Goal: Task Accomplishment & Management: Manage account settings

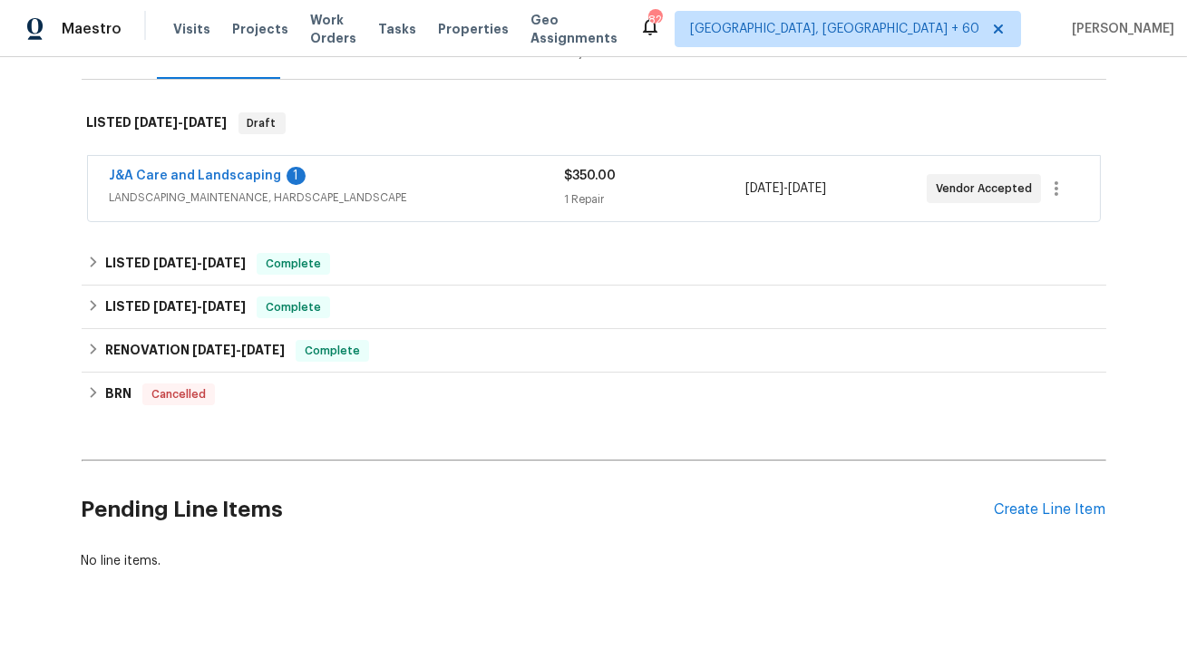
scroll to position [272, 0]
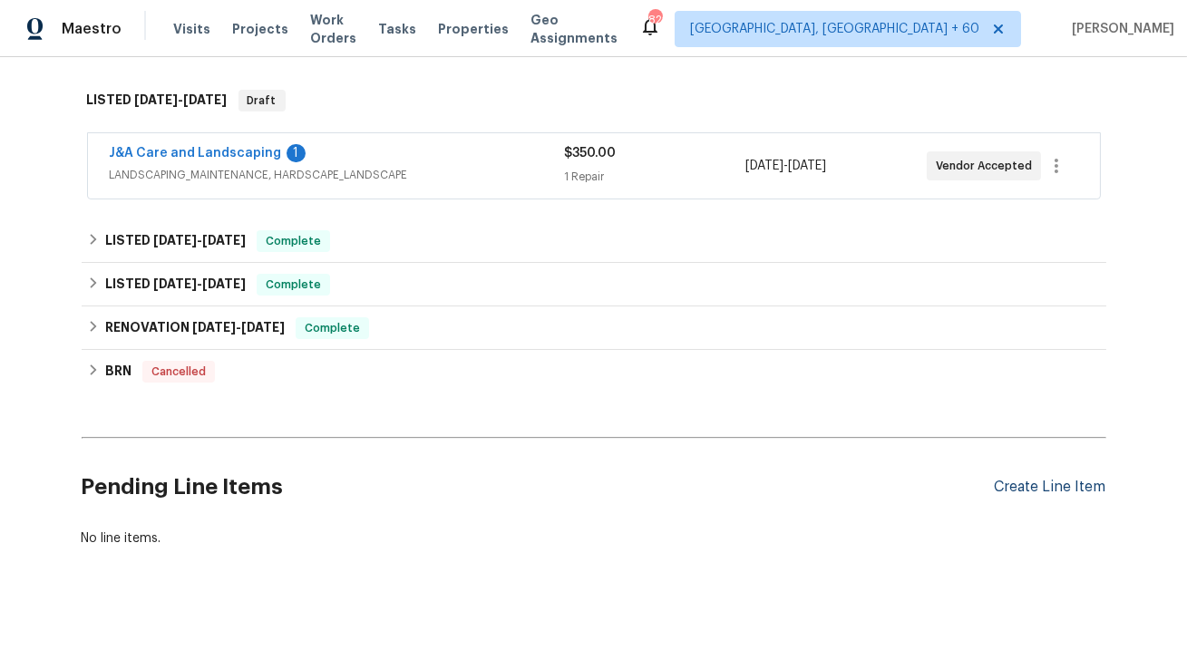
click at [1065, 491] on div "Create Line Item" at bounding box center [1051, 487] width 112 height 17
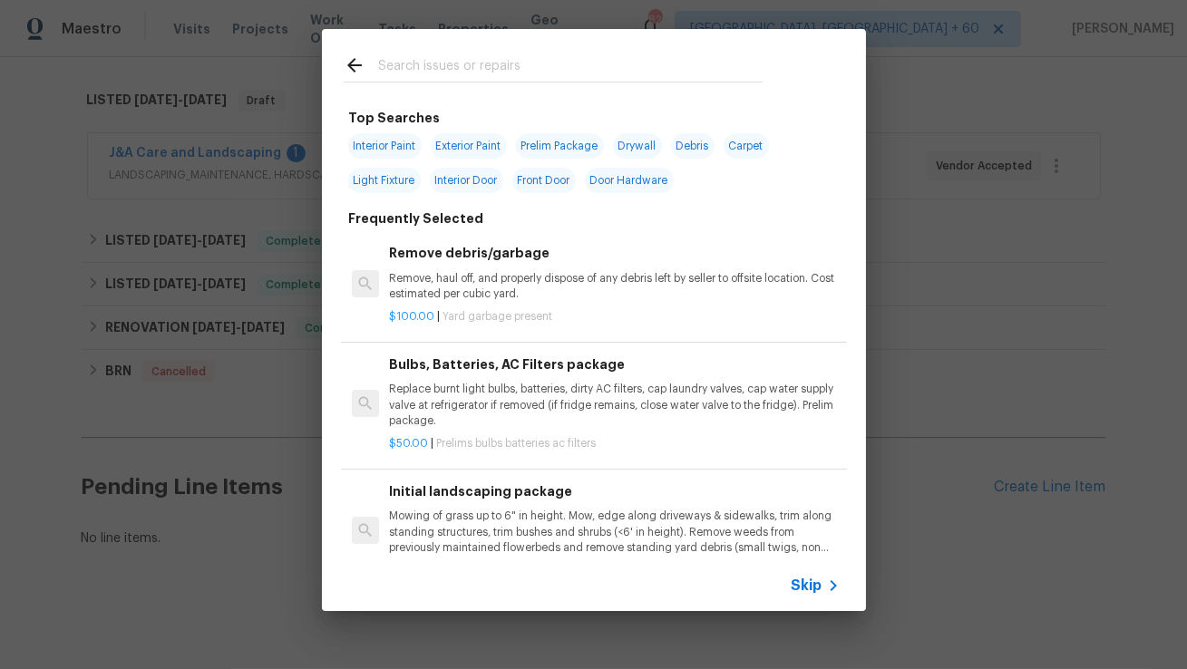
click at [590, 76] on input "text" at bounding box center [570, 67] width 385 height 27
type input "f"
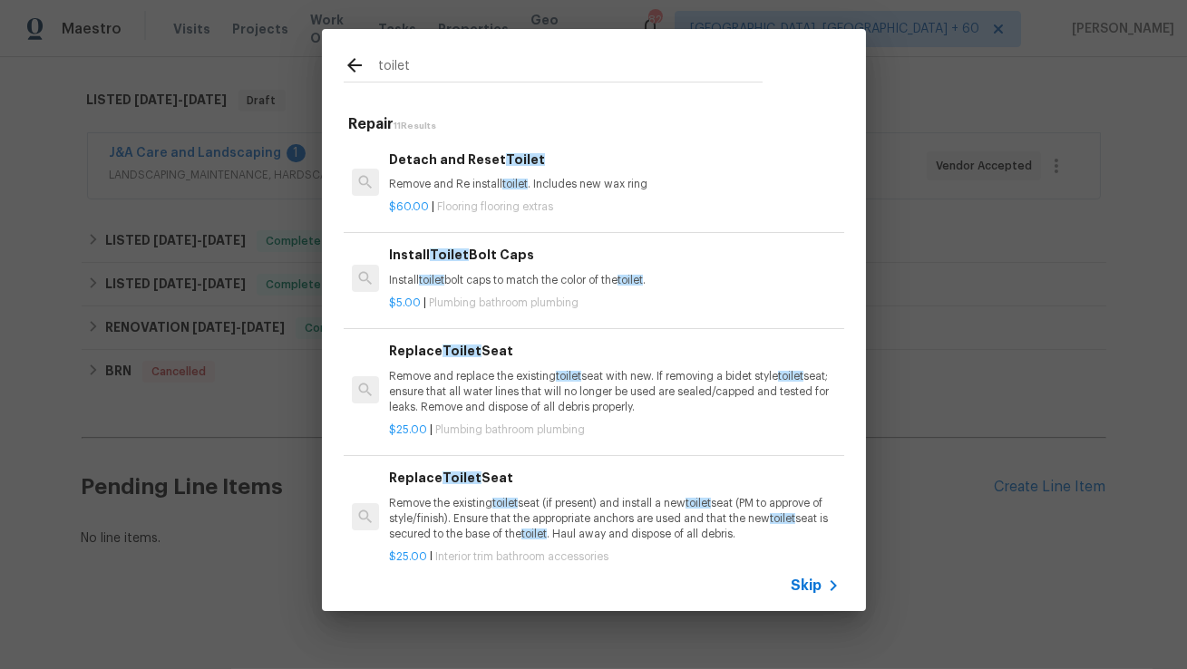
scroll to position [5, 0]
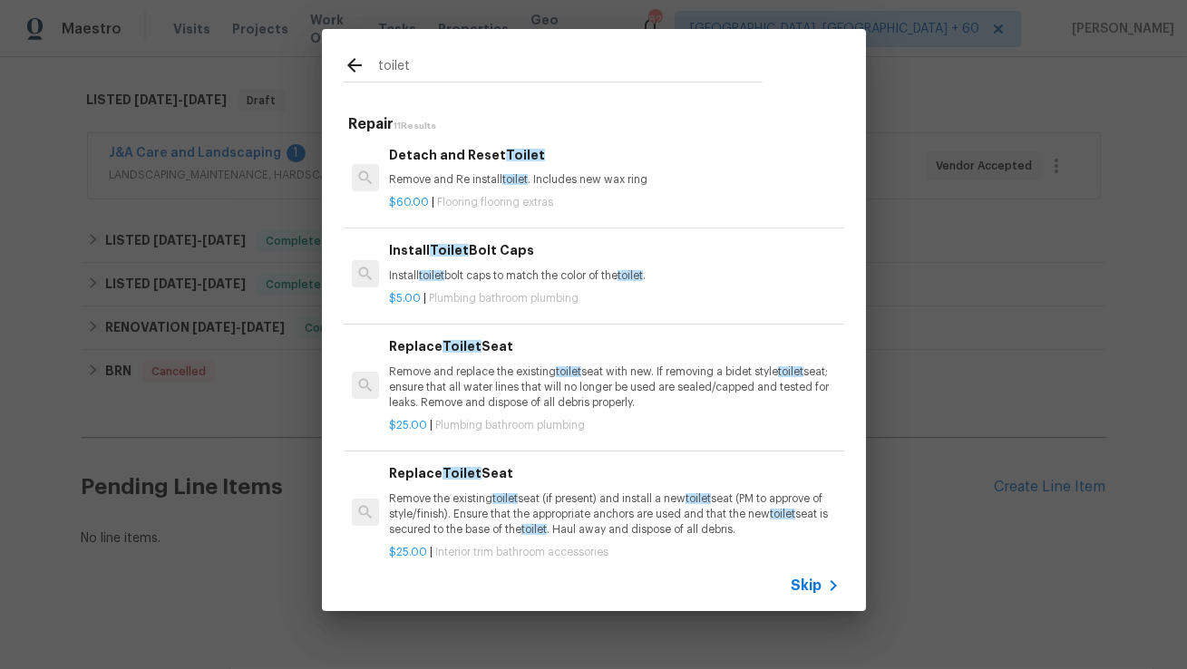
type input "toilet"
click at [510, 376] on p "Remove and replace the existing toilet seat with new. If removing a bidet style…" at bounding box center [614, 388] width 450 height 46
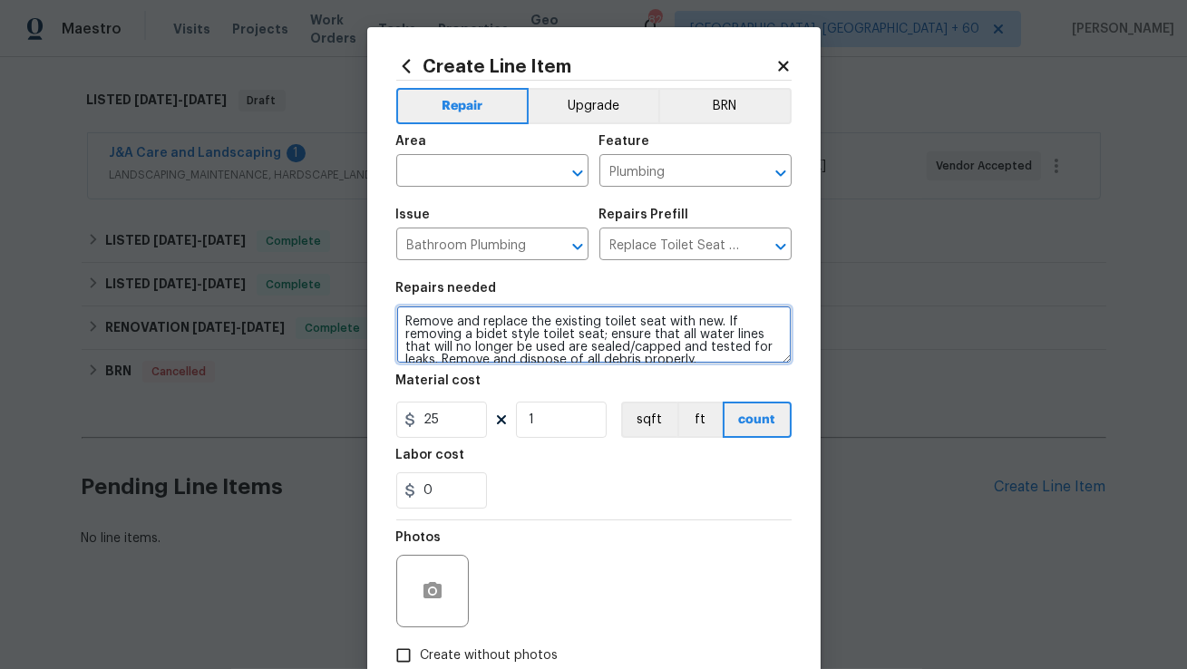
click at [475, 328] on textarea "Remove and replace the existing toilet seat with new. If removing a bidet style…" at bounding box center [593, 335] width 395 height 58
paste textarea "Inspect and clean toilets due to rust in water tanks"
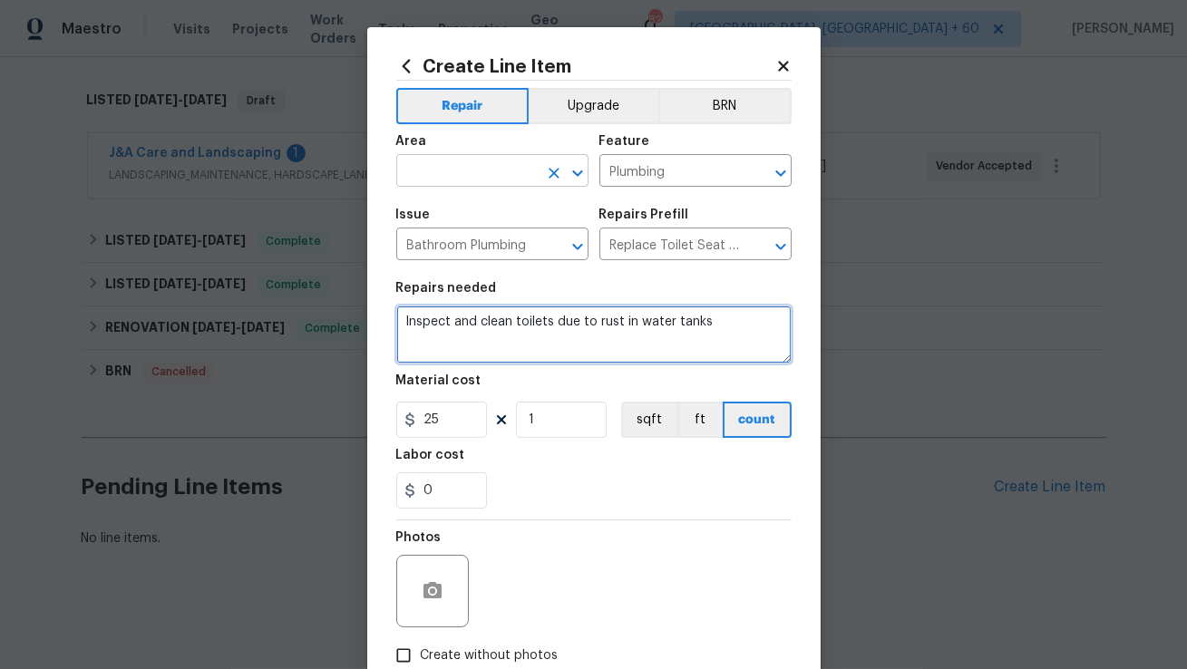
type textarea "Inspect and clean toilets due to rust in water tanks"
click at [445, 164] on input "text" at bounding box center [466, 173] width 141 height 28
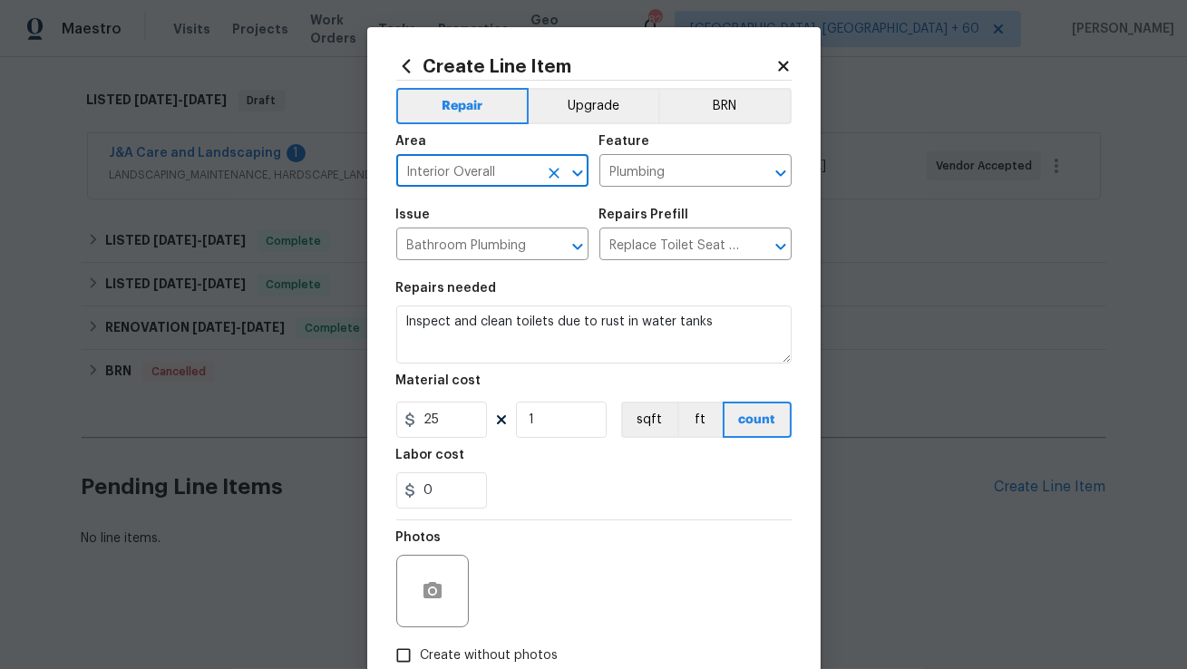
type input "Interior Overall"
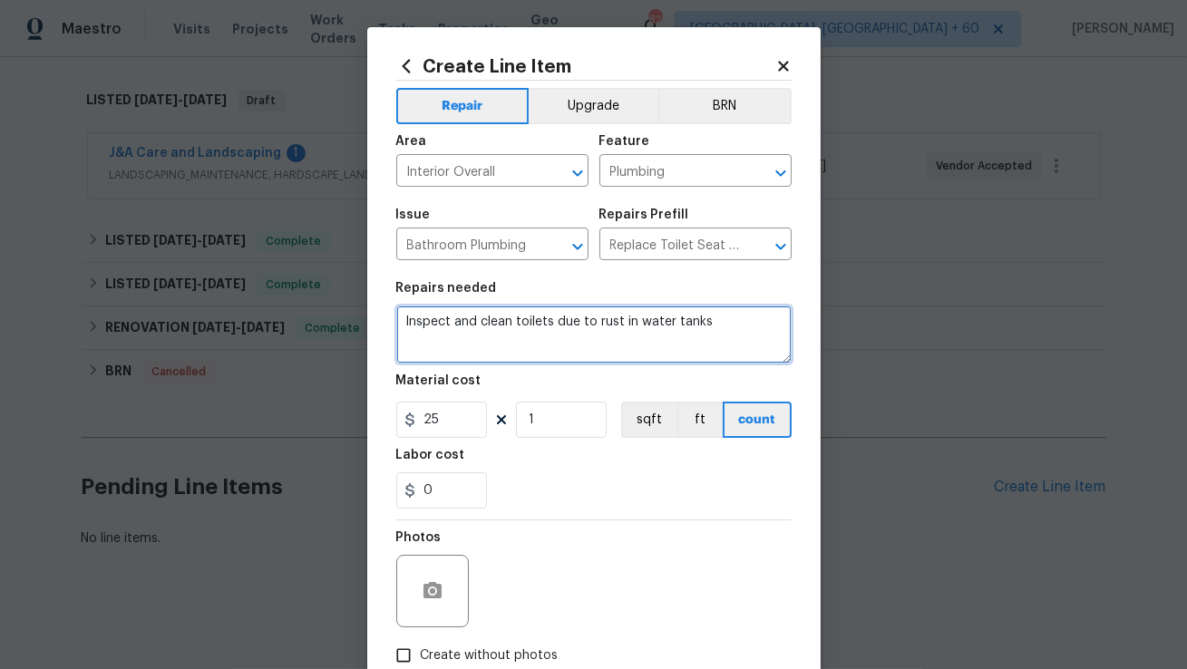
click at [646, 339] on textarea "Inspect and clean toilets due to rust in water tanks" at bounding box center [593, 335] width 395 height 58
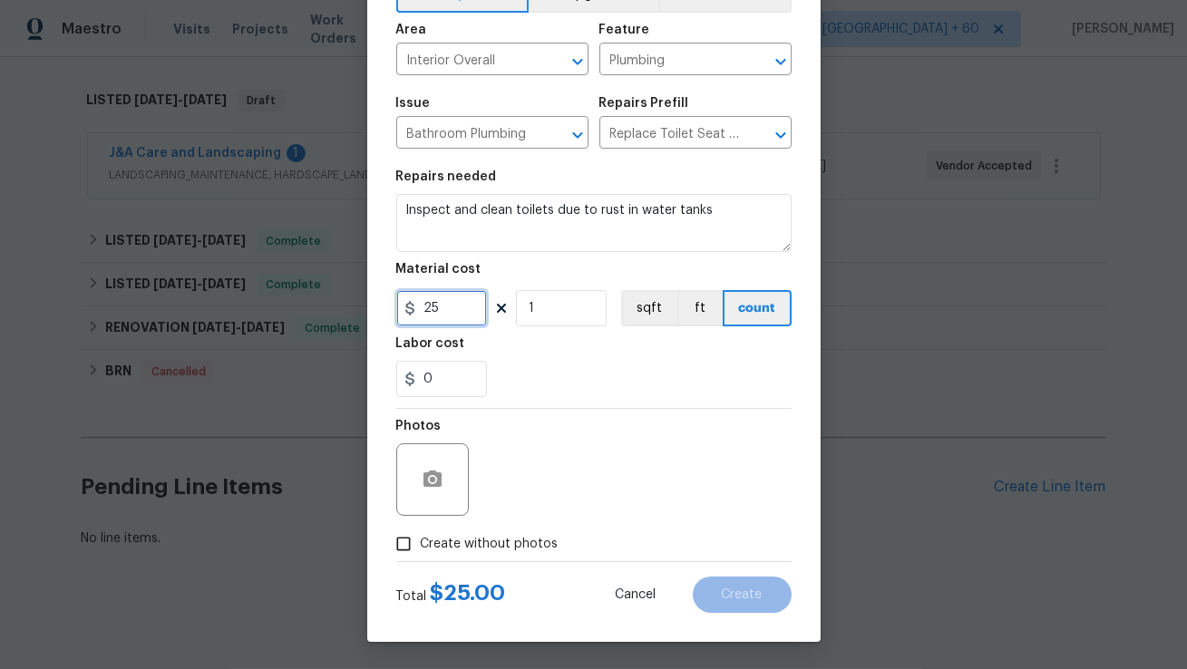
click at [457, 317] on input "25" at bounding box center [441, 308] width 91 height 36
type input "75"
click at [404, 506] on div at bounding box center [432, 480] width 73 height 73
click at [418, 484] on button "button" at bounding box center [433, 480] width 44 height 44
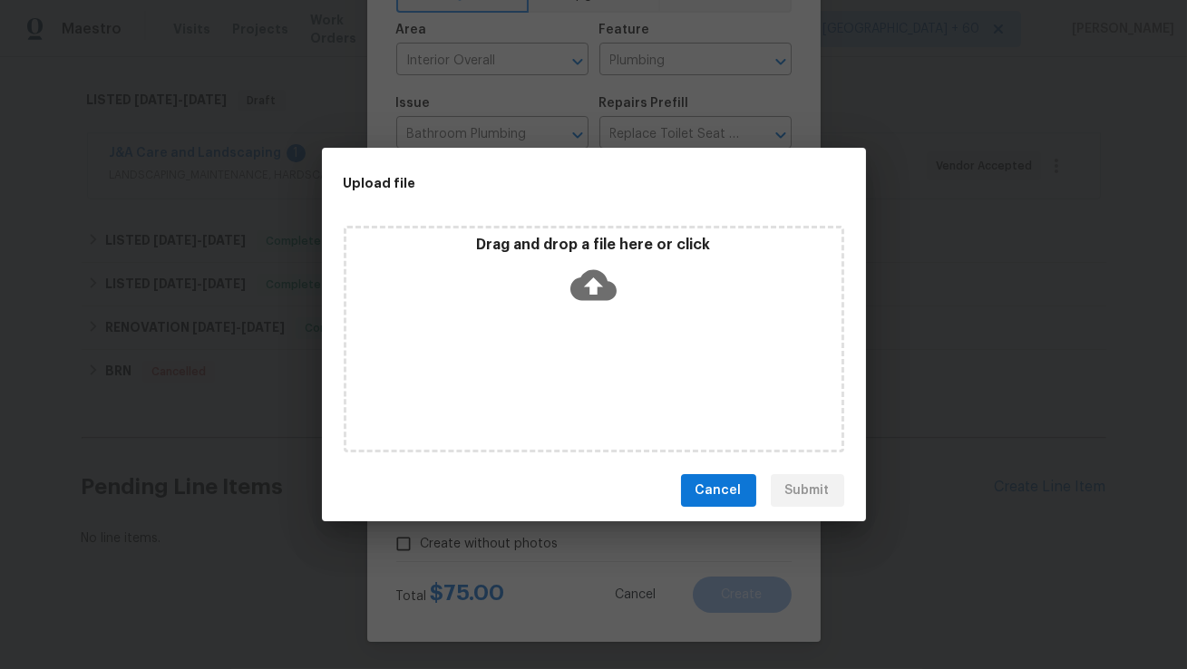
click at [602, 279] on icon at bounding box center [593, 285] width 46 height 31
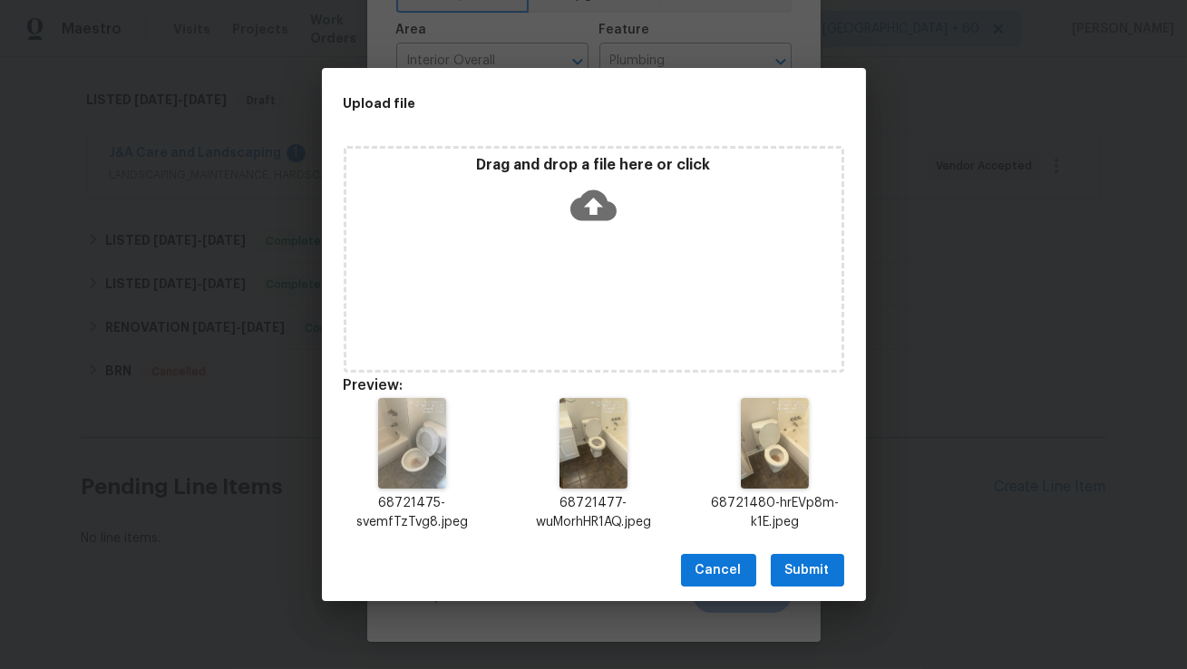
click at [794, 570] on span "Submit" at bounding box center [807, 571] width 44 height 23
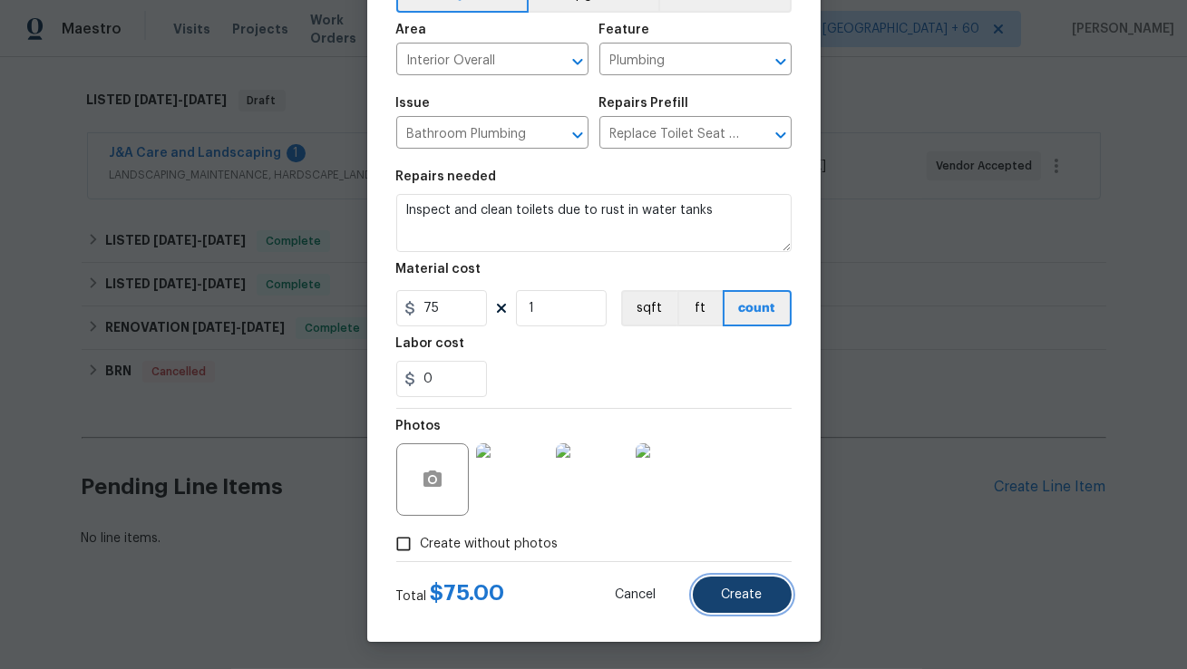
click at [736, 602] on button "Create" at bounding box center [742, 595] width 99 height 36
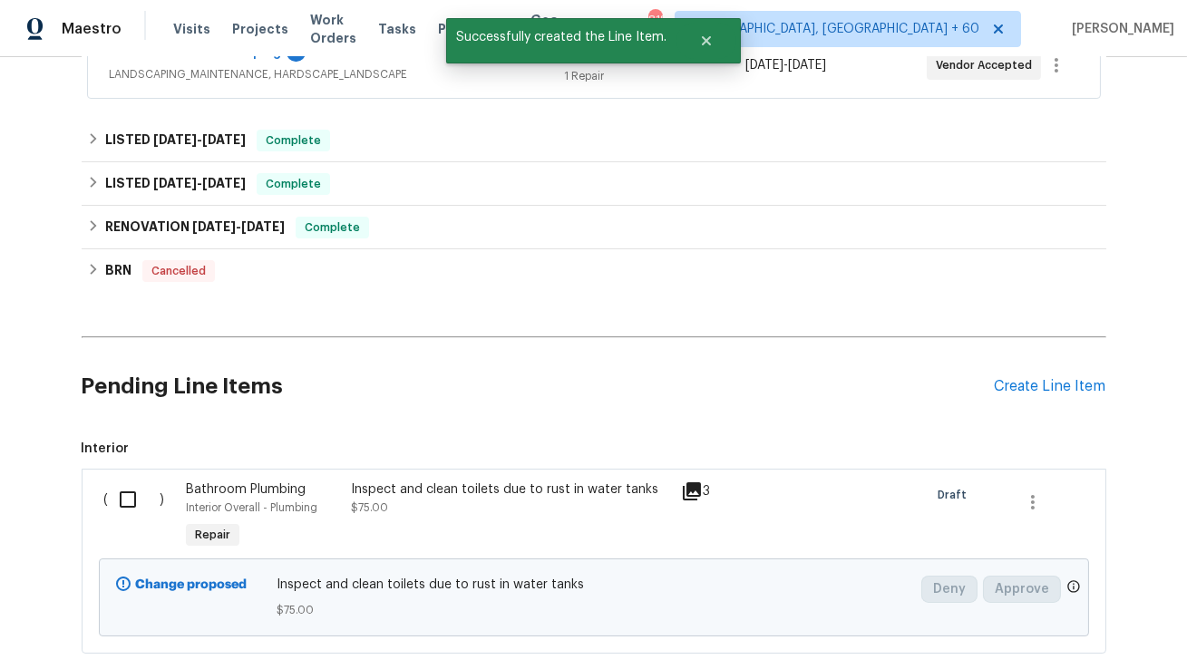
scroll to position [480, 0]
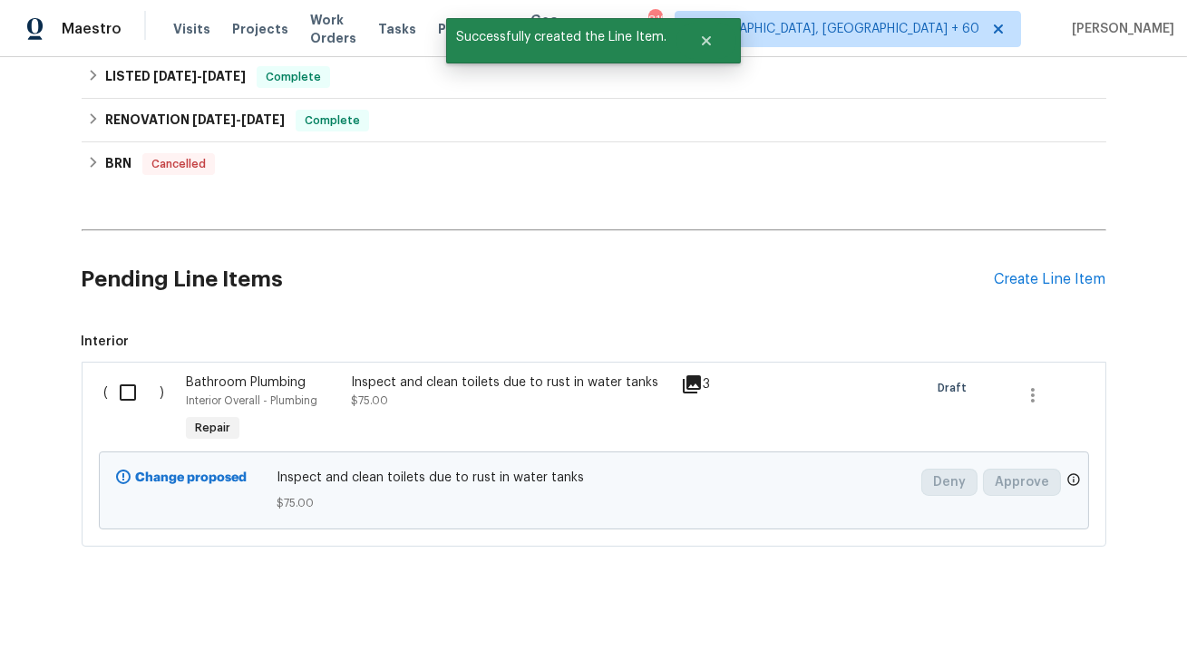
click at [138, 389] on input "checkbox" at bounding box center [135, 393] width 52 height 38
checkbox input "true"
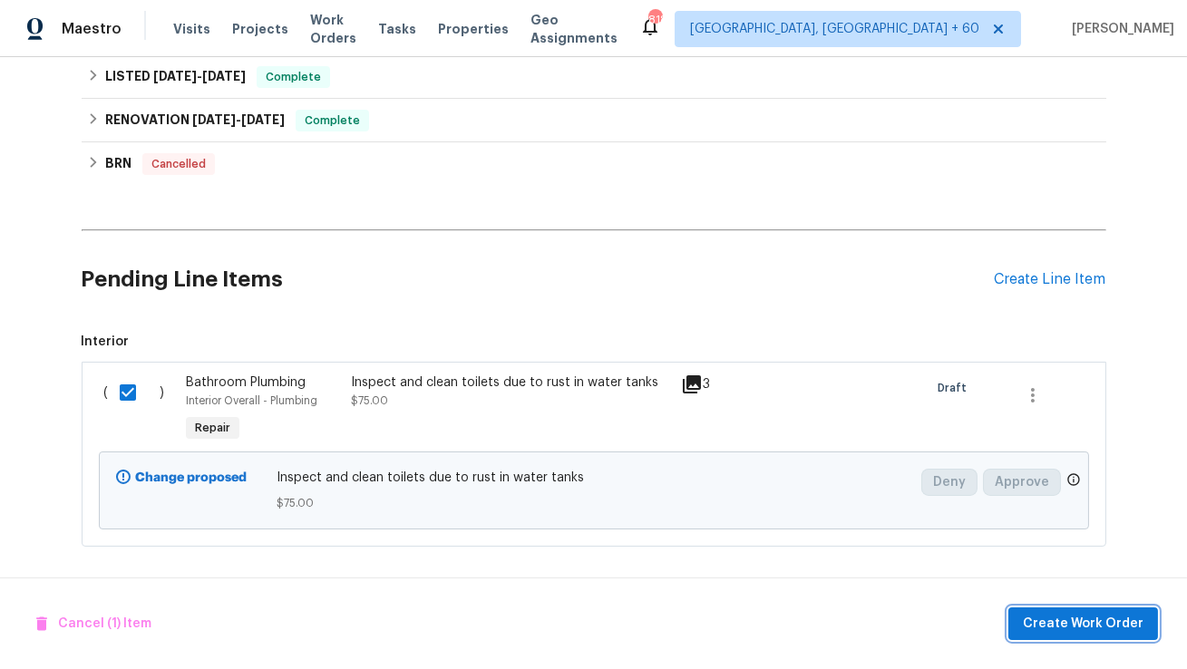
click at [1093, 618] on span "Create Work Order" at bounding box center [1083, 624] width 121 height 23
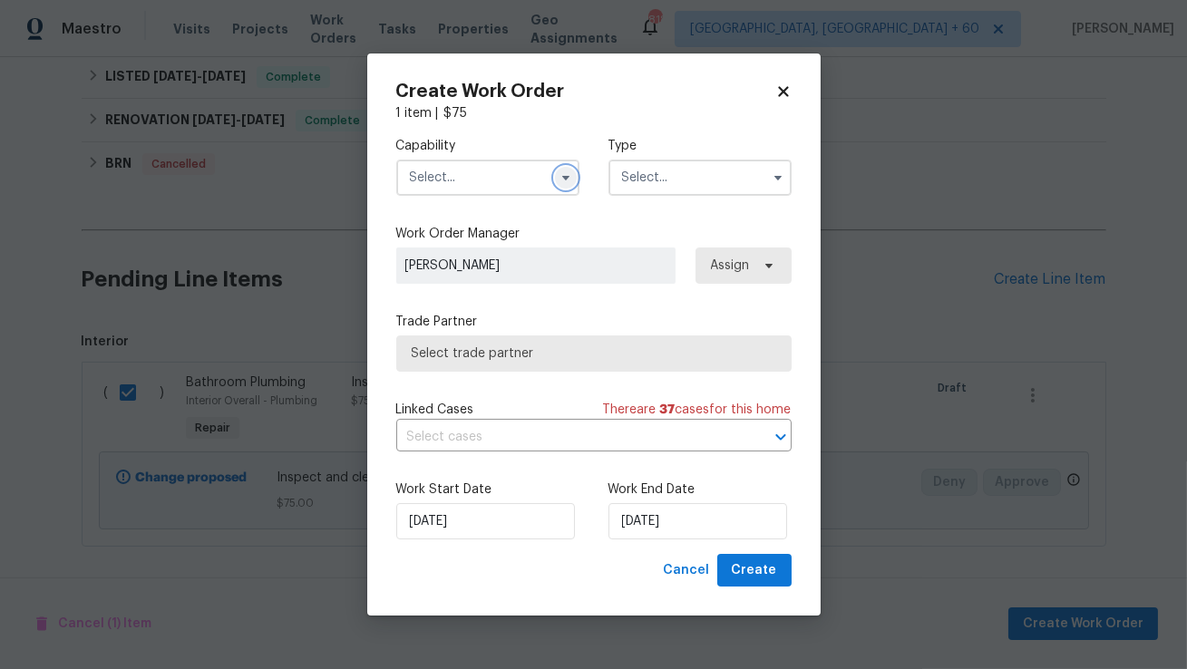
click at [559, 185] on button "button" at bounding box center [566, 178] width 22 height 22
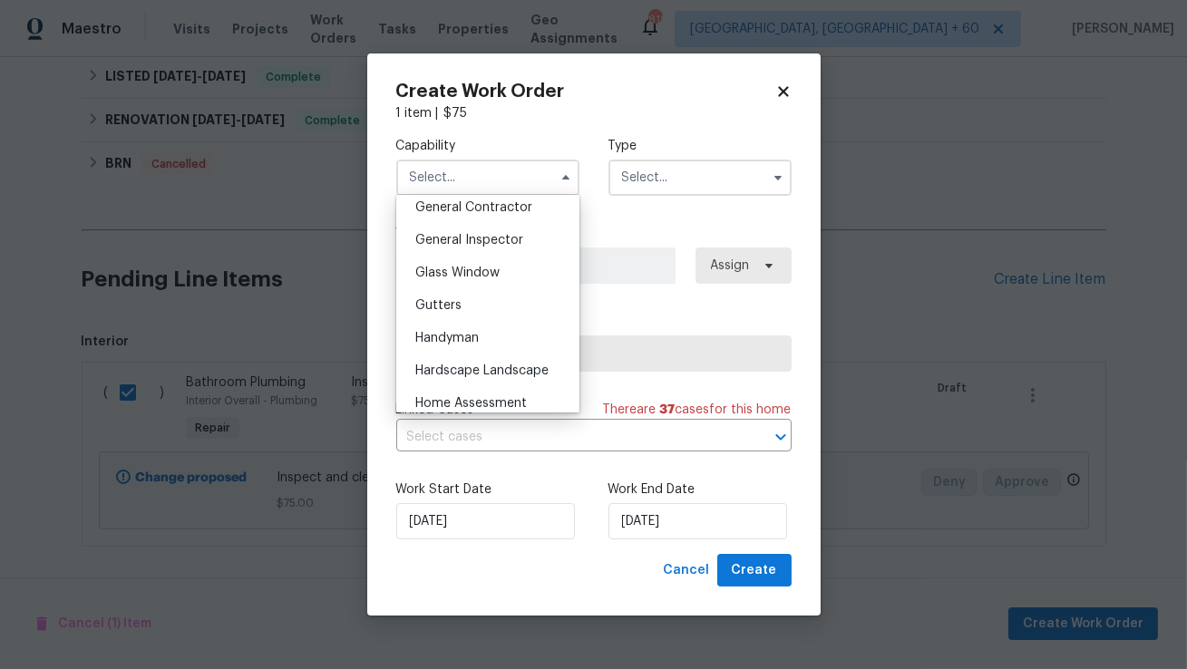
scroll to position [874, 0]
click at [504, 332] on div "Handyman" at bounding box center [488, 339] width 174 height 33
type input "Handyman"
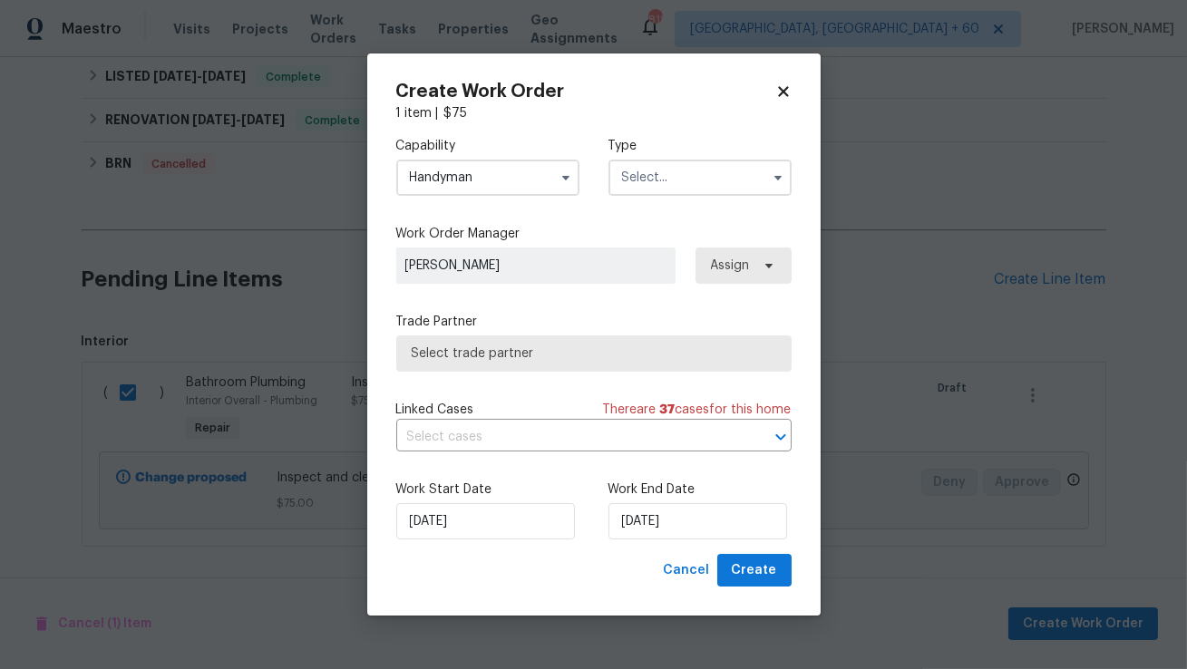
click at [663, 173] on input "text" at bounding box center [700, 178] width 183 height 36
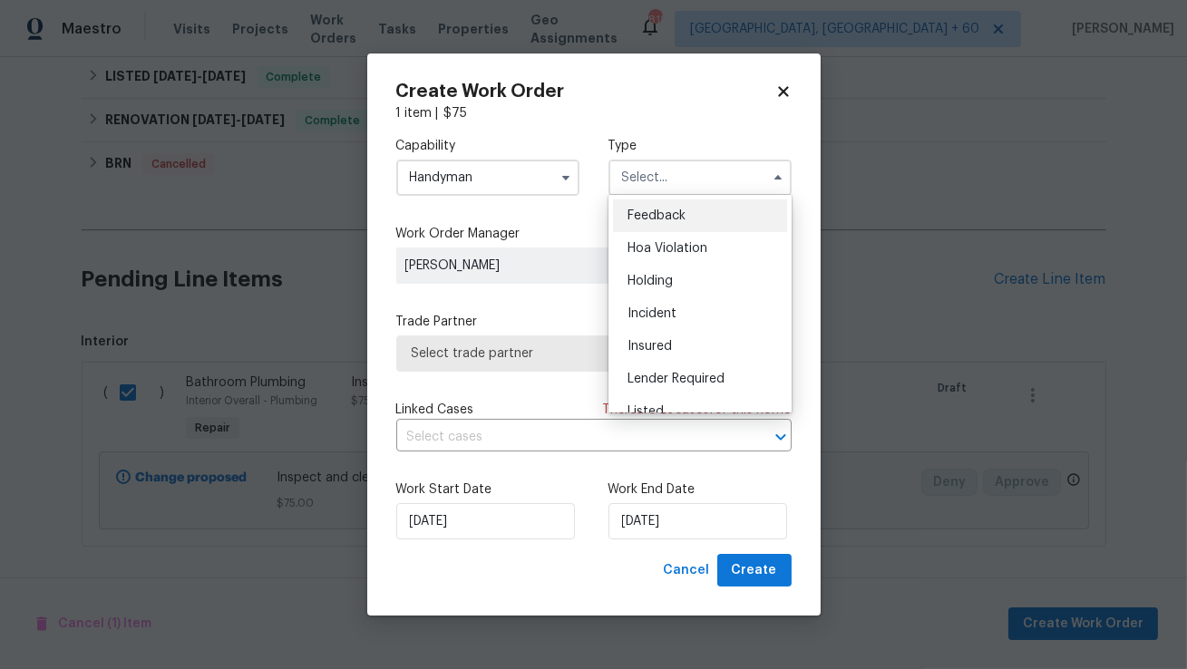
click at [654, 223] on div "Feedback" at bounding box center [700, 216] width 174 height 33
type input "Feedback"
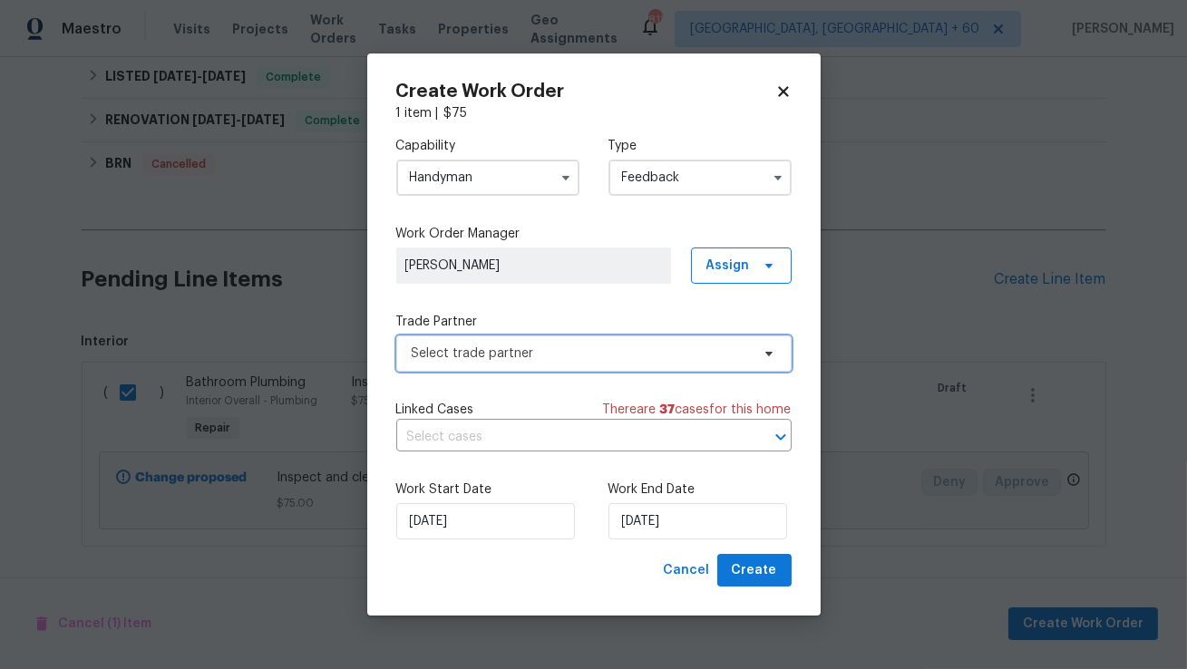
click at [565, 356] on span "Select trade partner" at bounding box center [581, 354] width 338 height 18
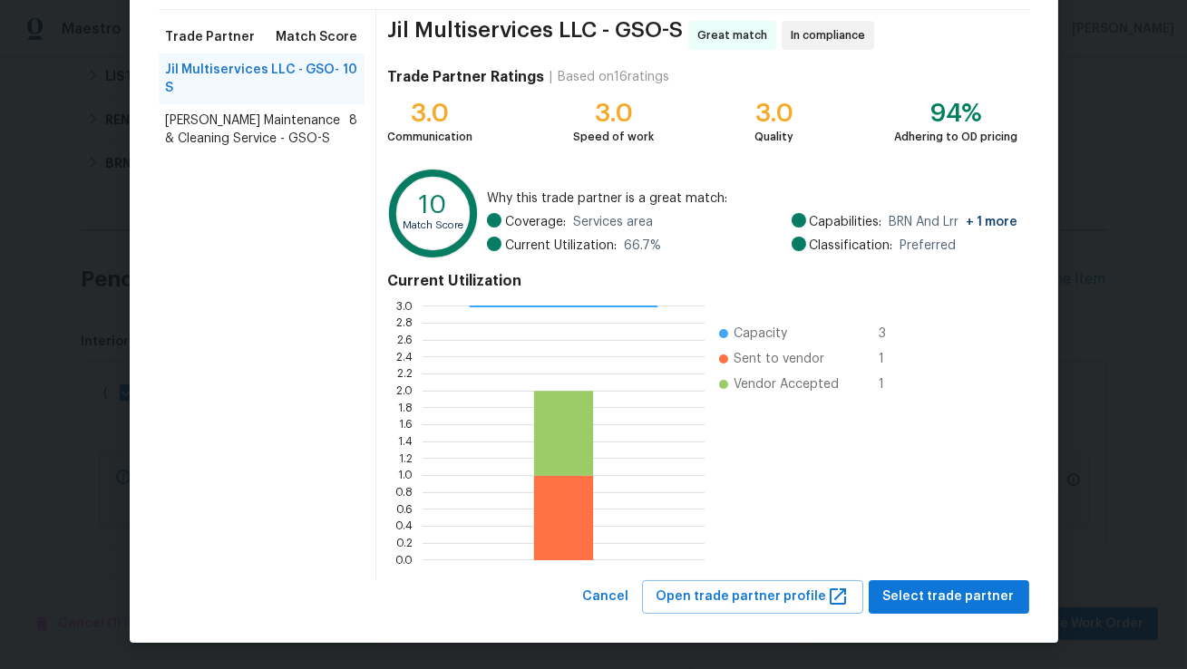
scroll to position [0, 0]
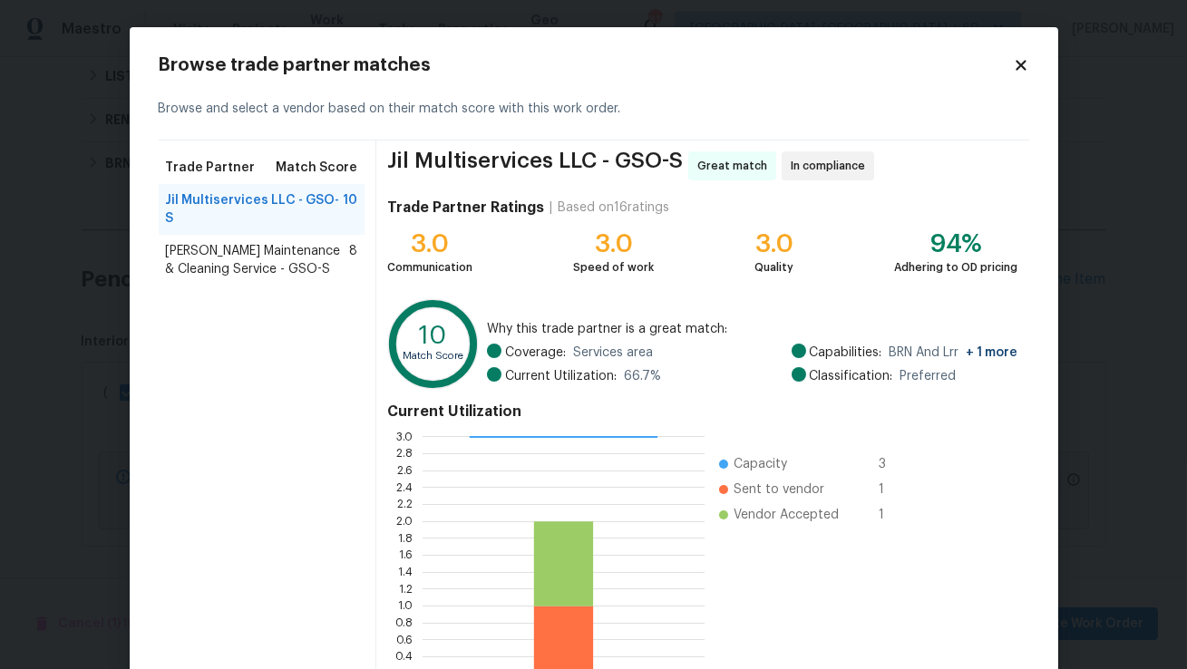
click at [229, 242] on span "Baker's Maintenance & Cleaning Service - GSO-S" at bounding box center [258, 260] width 184 height 36
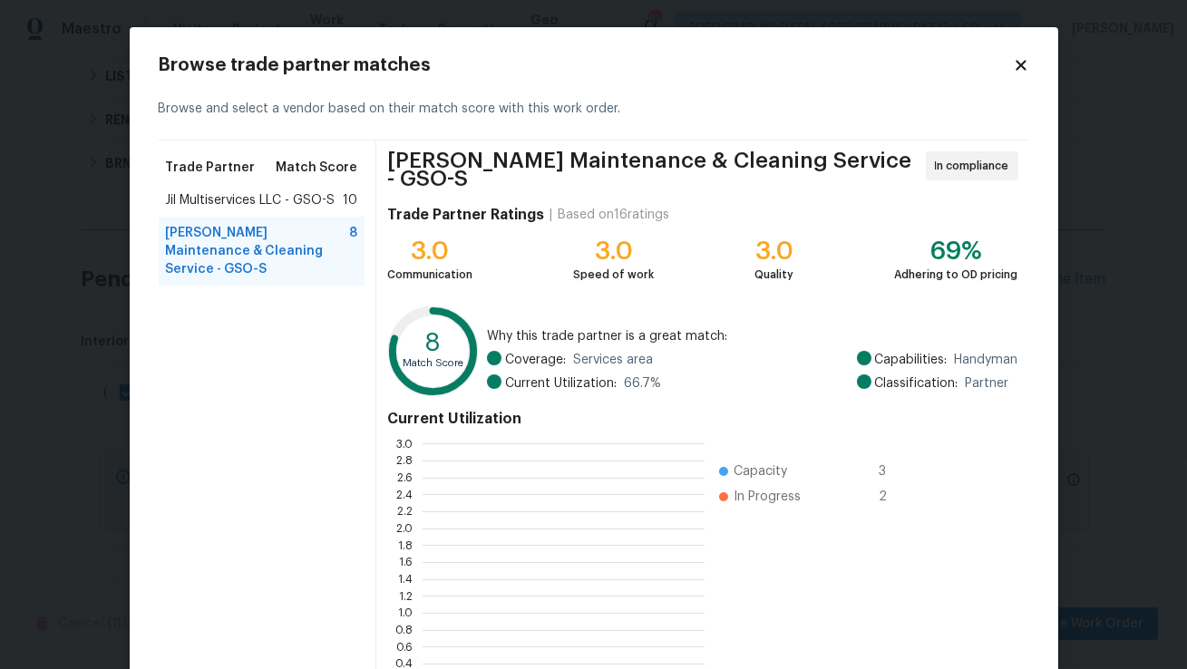
scroll to position [254, 281]
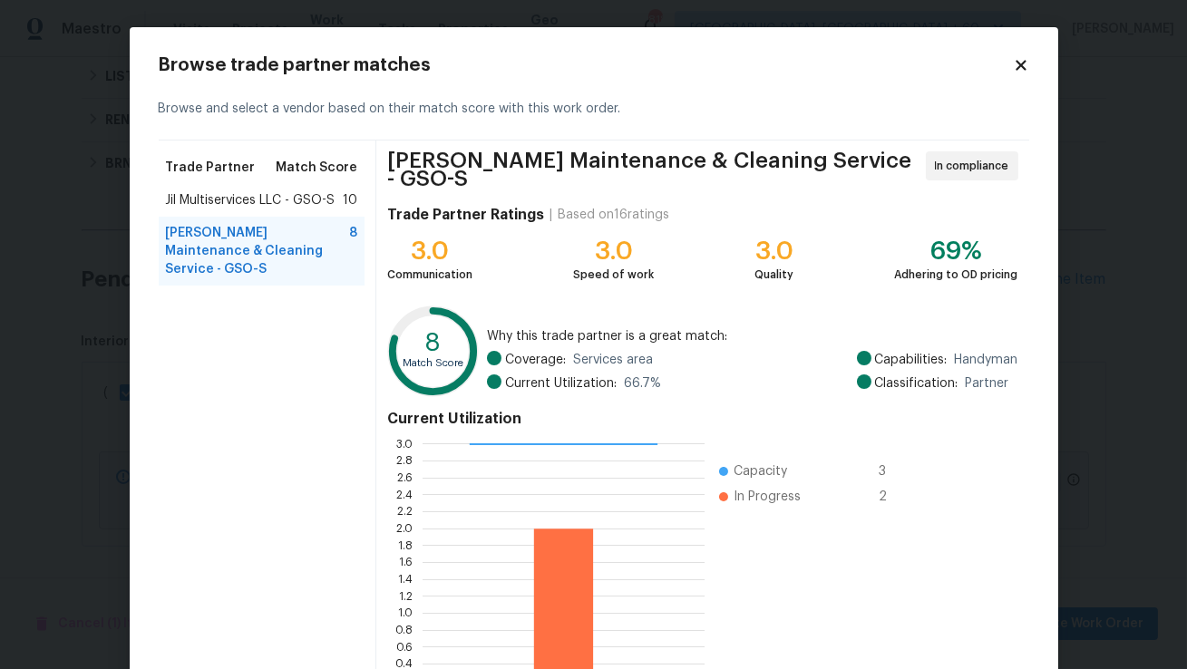
click at [305, 195] on span "Jil Multiservices LLC - GSO-S" at bounding box center [251, 200] width 170 height 18
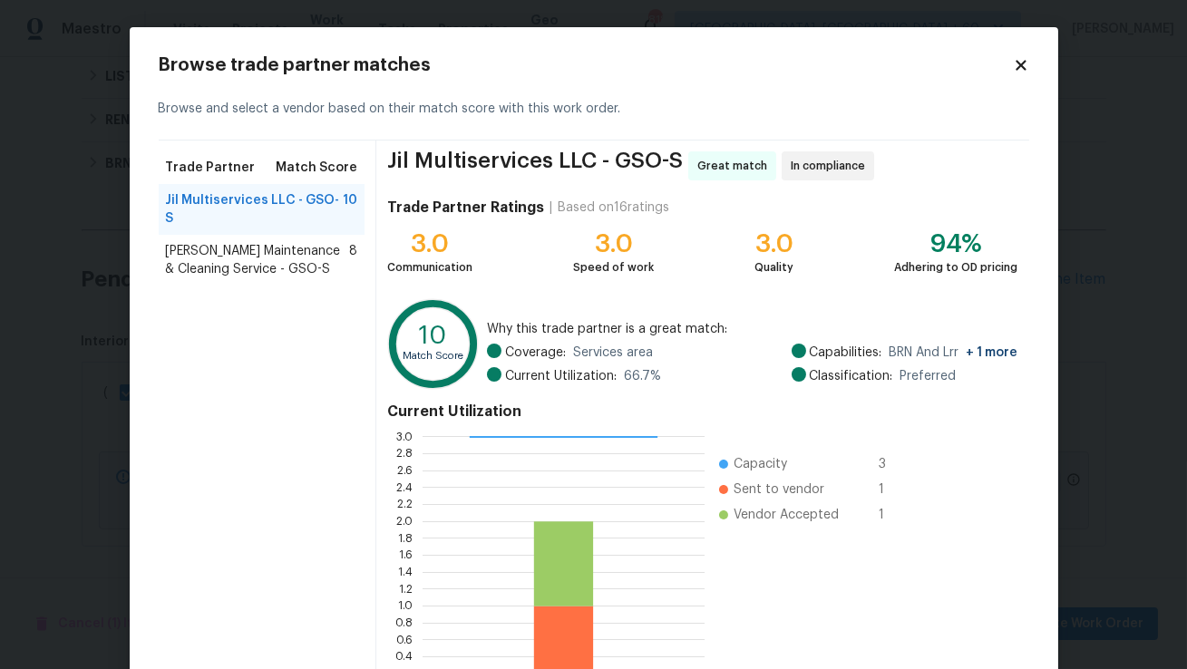
click at [306, 242] on span "Baker's Maintenance & Cleaning Service - GSO-S" at bounding box center [258, 260] width 184 height 36
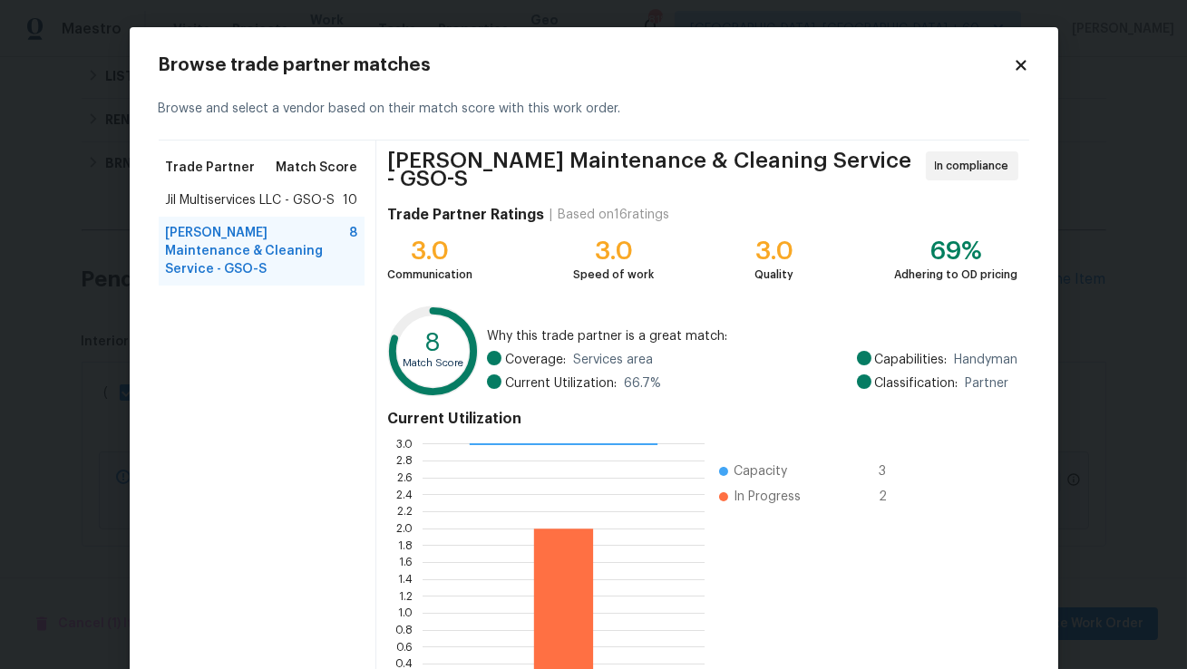
click at [264, 204] on span "Jil Multiservices LLC - GSO-S" at bounding box center [251, 200] width 170 height 18
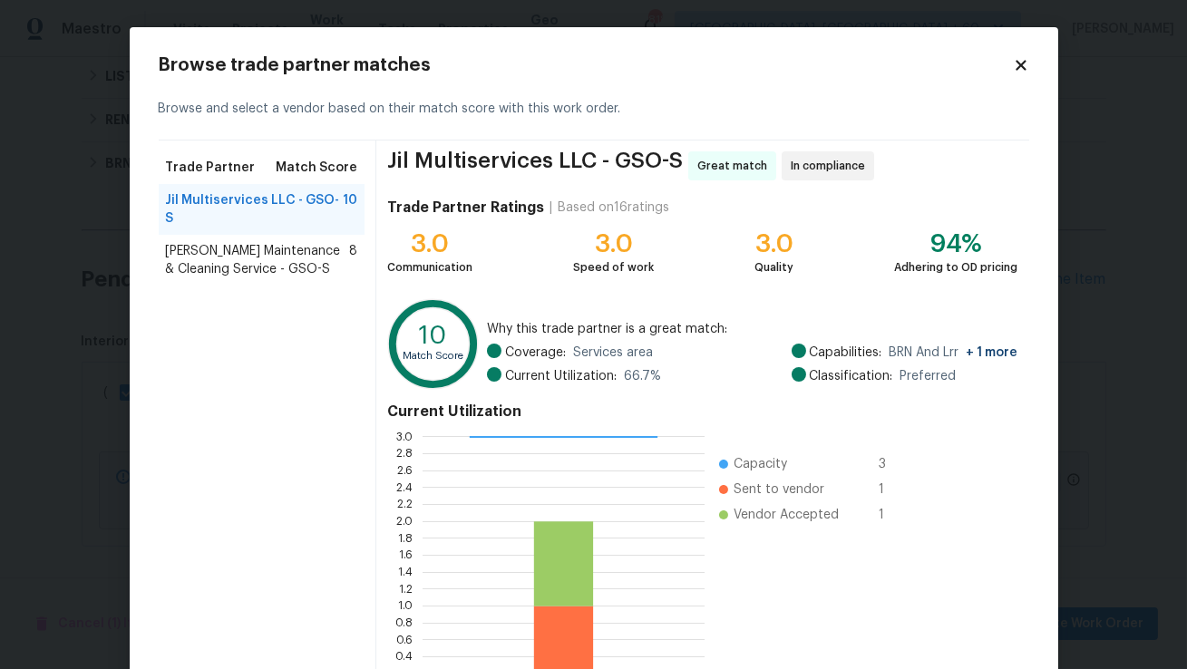
click at [261, 242] on span "Baker's Maintenance & Cleaning Service - GSO-S" at bounding box center [258, 260] width 184 height 36
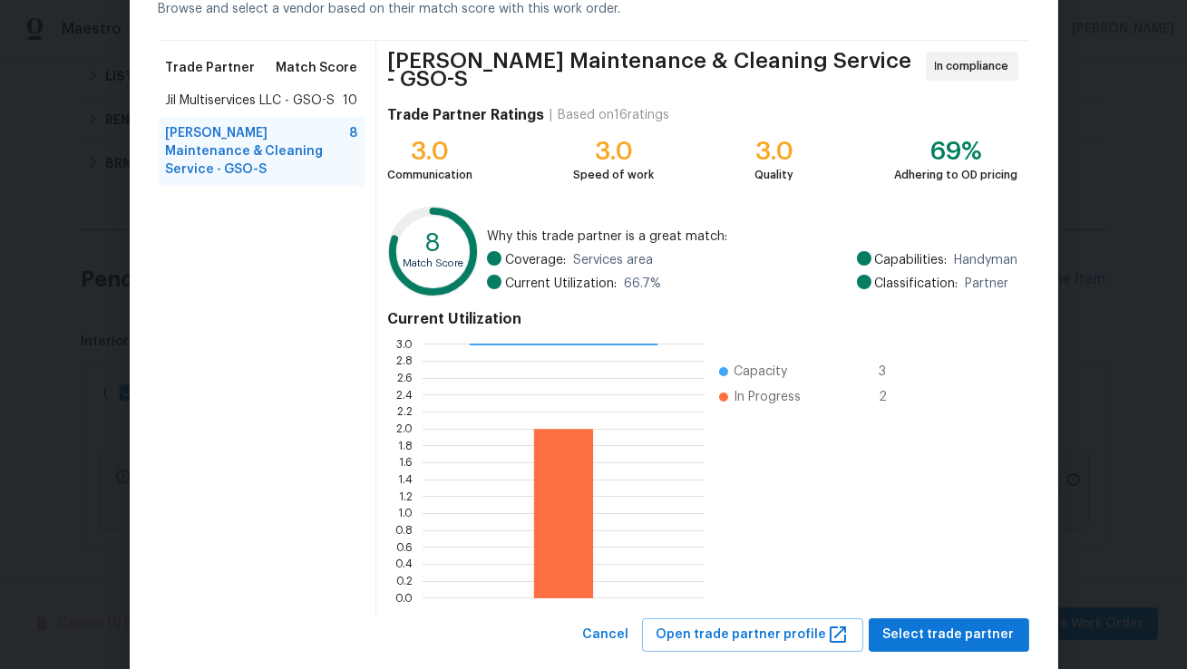
scroll to position [131, 0]
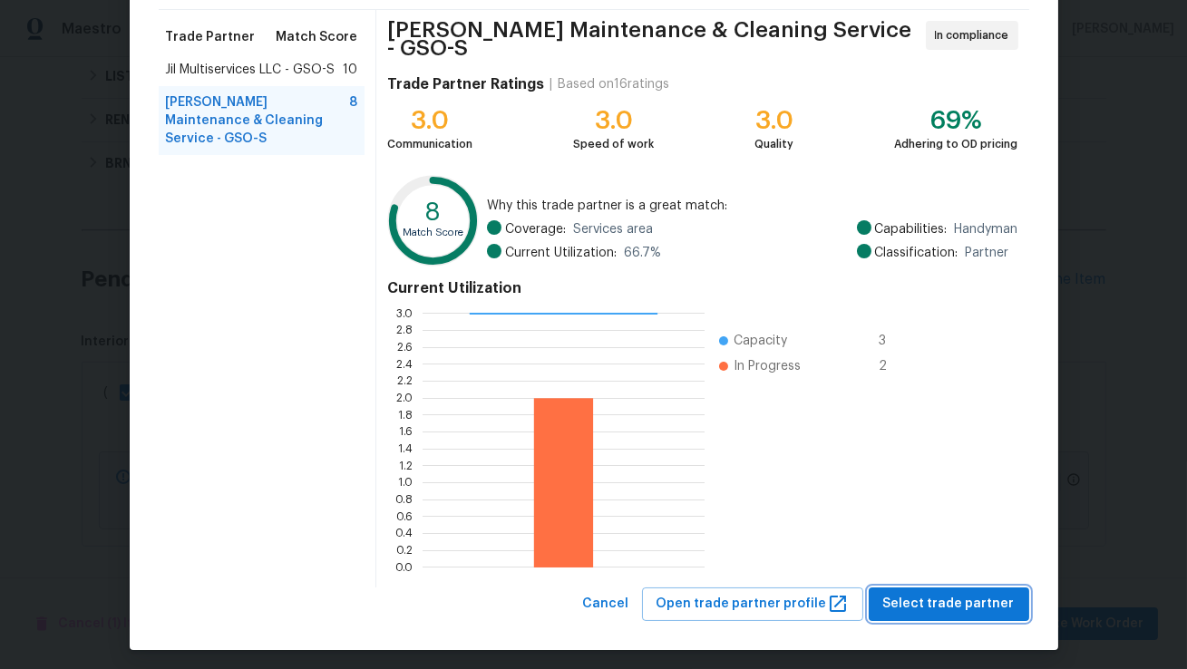
click at [966, 593] on span "Select trade partner" at bounding box center [949, 604] width 132 height 23
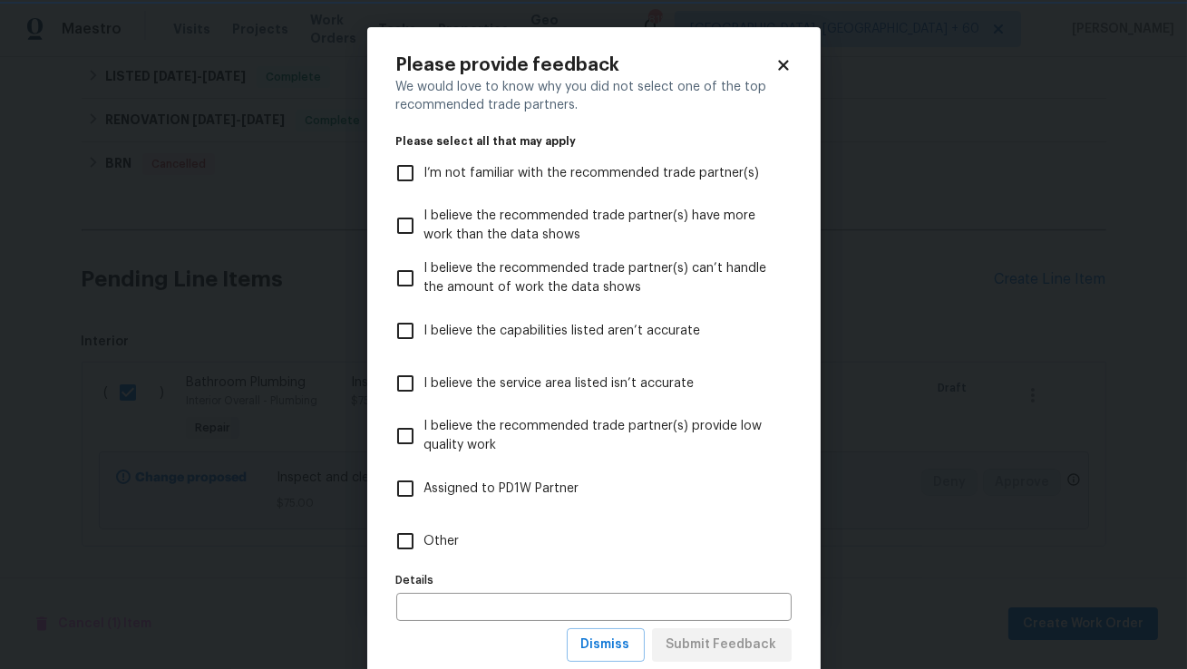
scroll to position [0, 0]
click at [597, 641] on span "Dismiss" at bounding box center [605, 645] width 49 height 23
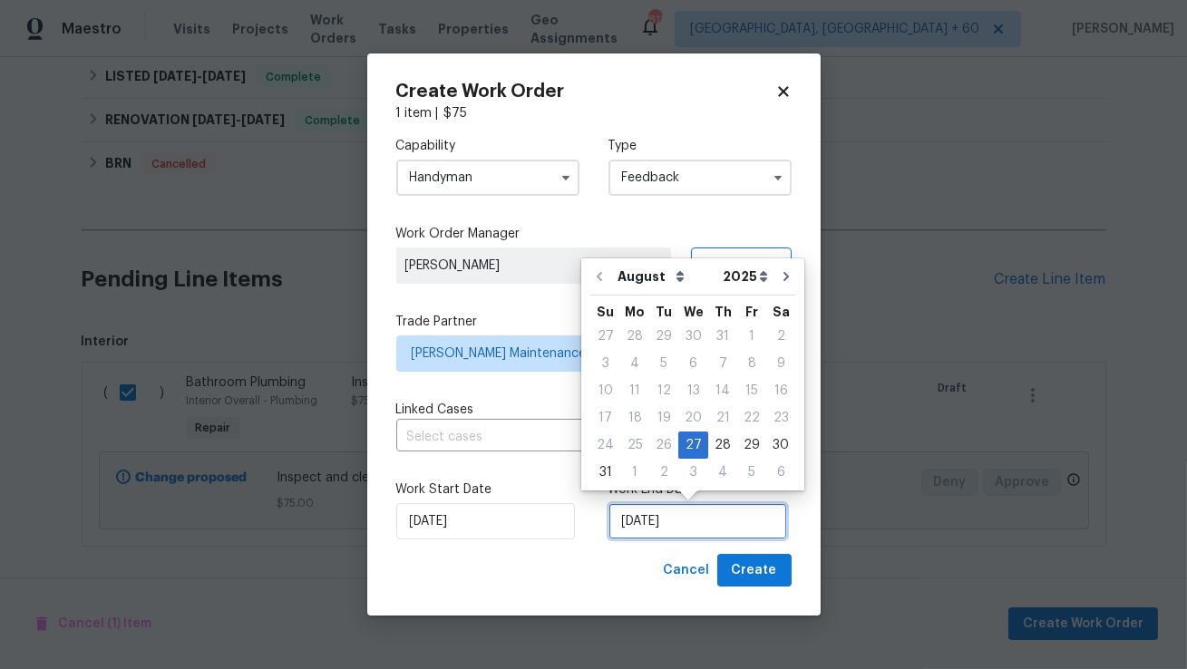
click at [656, 524] on input "27/08/2025" at bounding box center [698, 521] width 179 height 36
click at [740, 453] on div "29" at bounding box center [751, 445] width 29 height 25
type input "29/08/2025"
click at [690, 523] on input "29/08/2025" at bounding box center [698, 521] width 179 height 36
click at [743, 450] on div "29" at bounding box center [751, 445] width 29 height 25
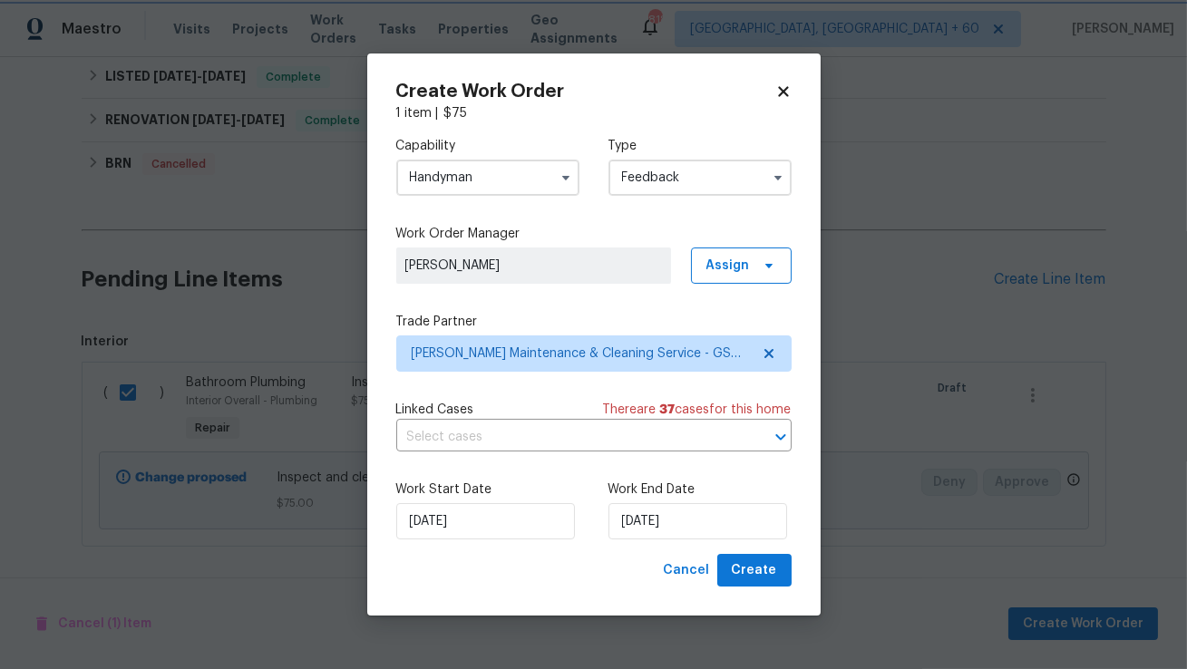
click at [772, 497] on label "Work End Date" at bounding box center [700, 490] width 183 height 18
click at [748, 570] on span "Create" at bounding box center [754, 571] width 45 height 23
checkbox input "false"
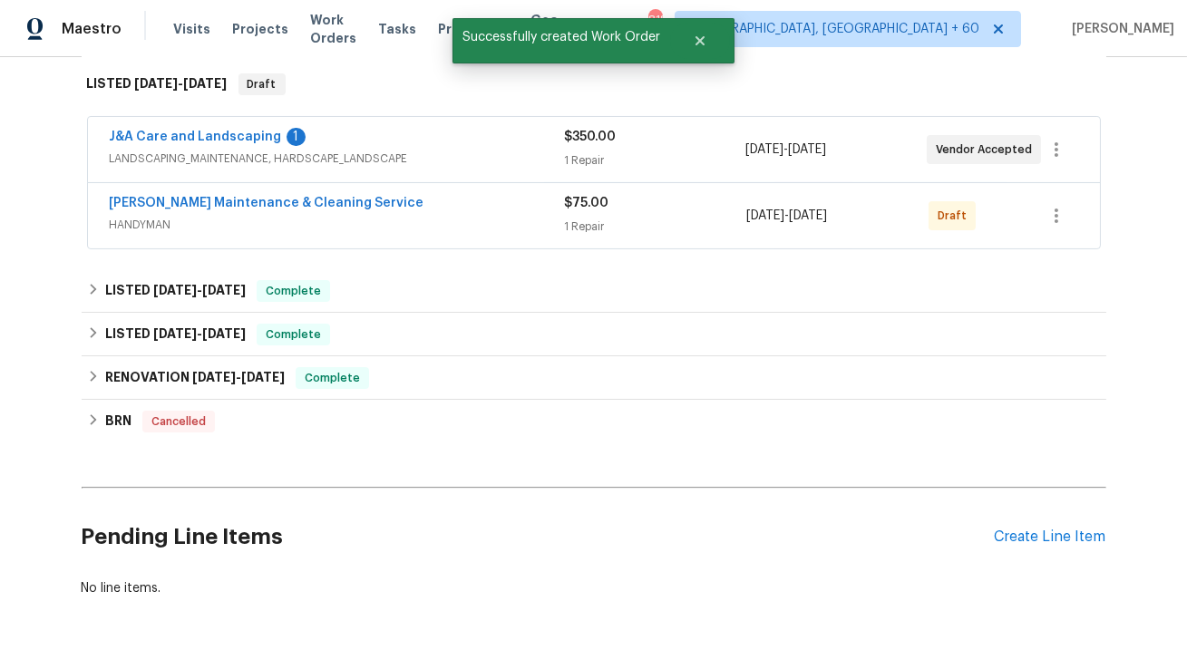
scroll to position [273, 0]
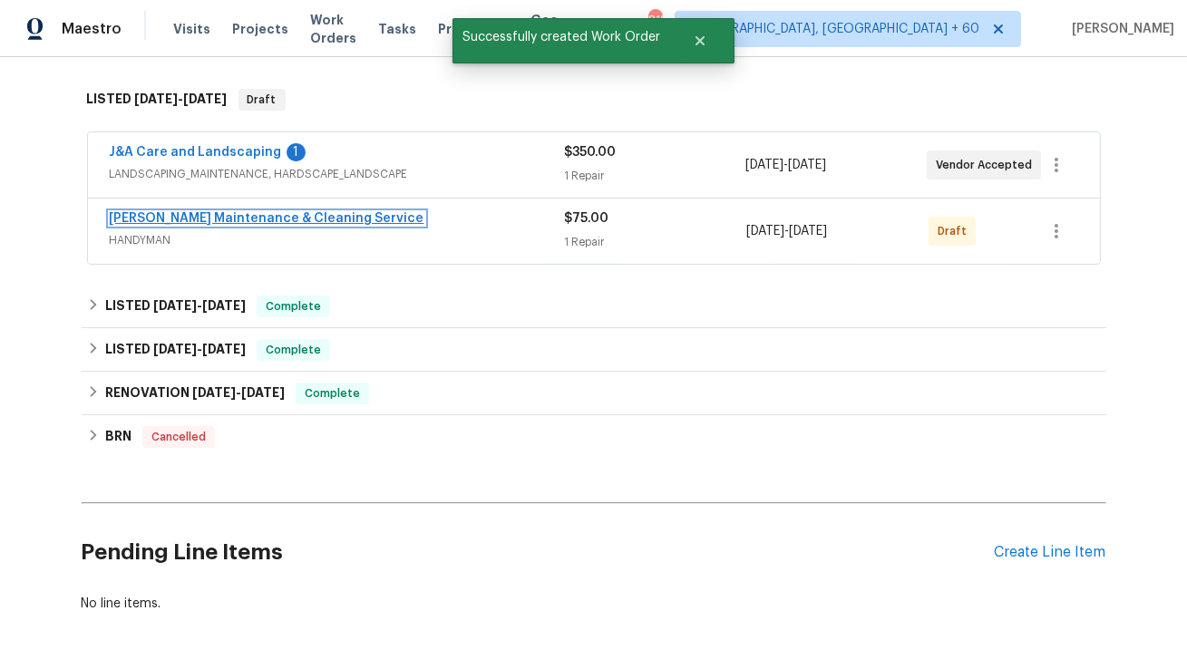
click at [327, 216] on link "Baker's Maintenance & Cleaning Service" at bounding box center [267, 218] width 315 height 13
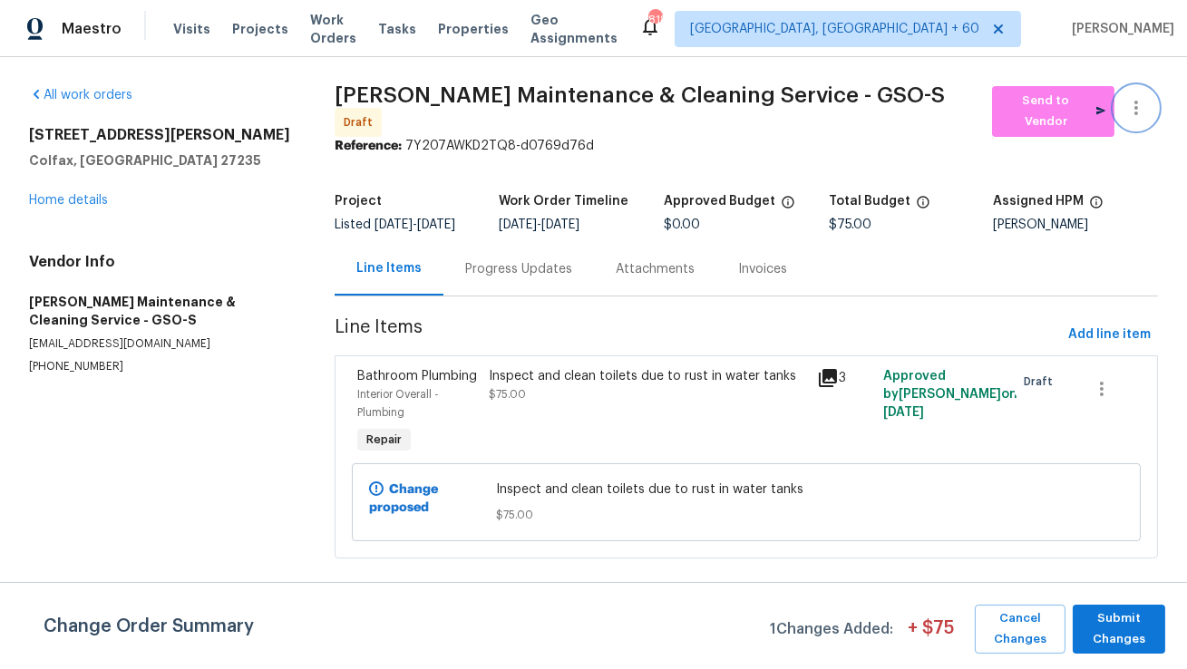
click at [1134, 112] on icon "button" at bounding box center [1137, 108] width 22 height 22
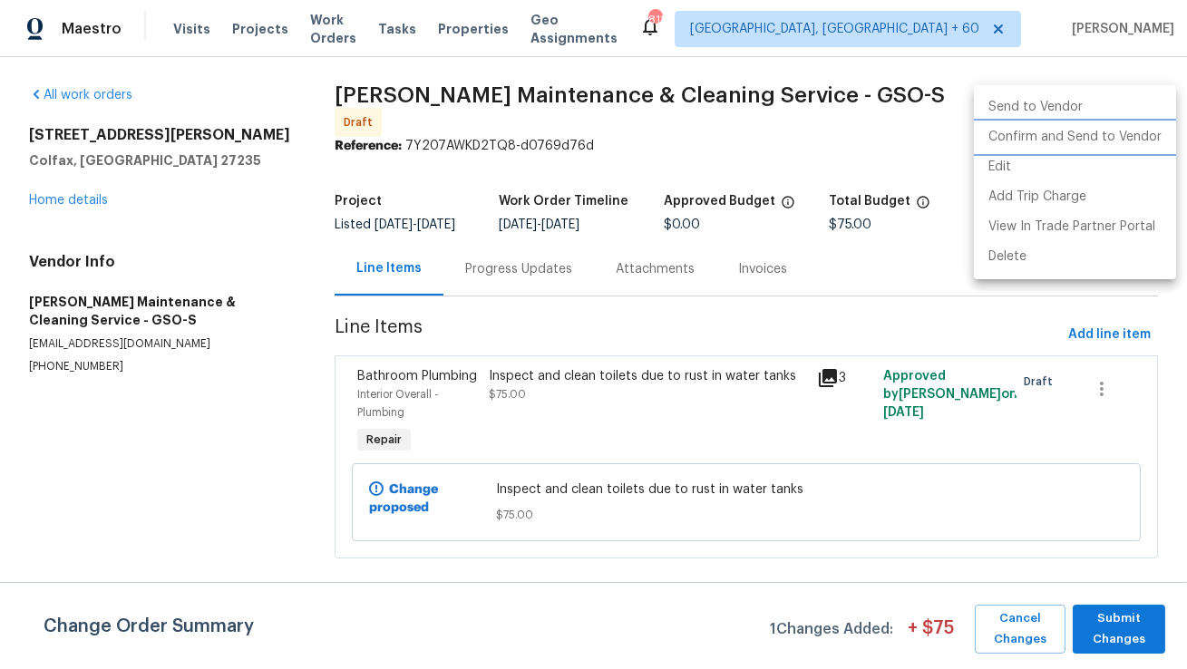
click at [1120, 132] on li "Confirm and Send to Vendor" at bounding box center [1075, 137] width 202 height 30
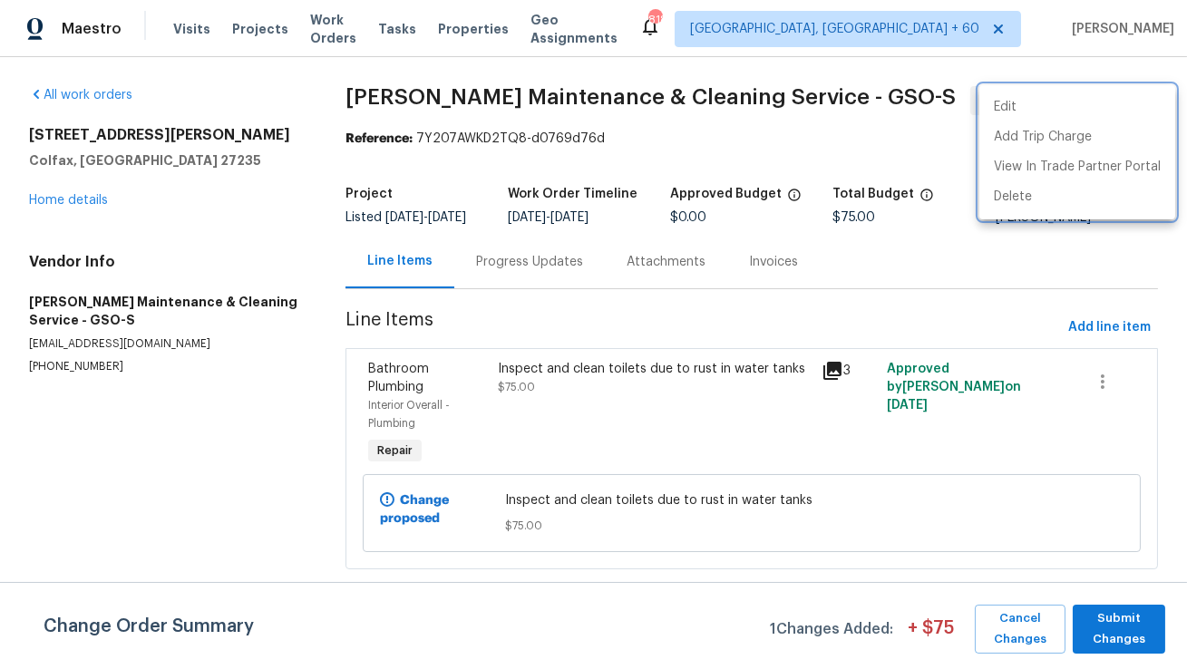
click at [1121, 619] on div at bounding box center [593, 334] width 1187 height 669
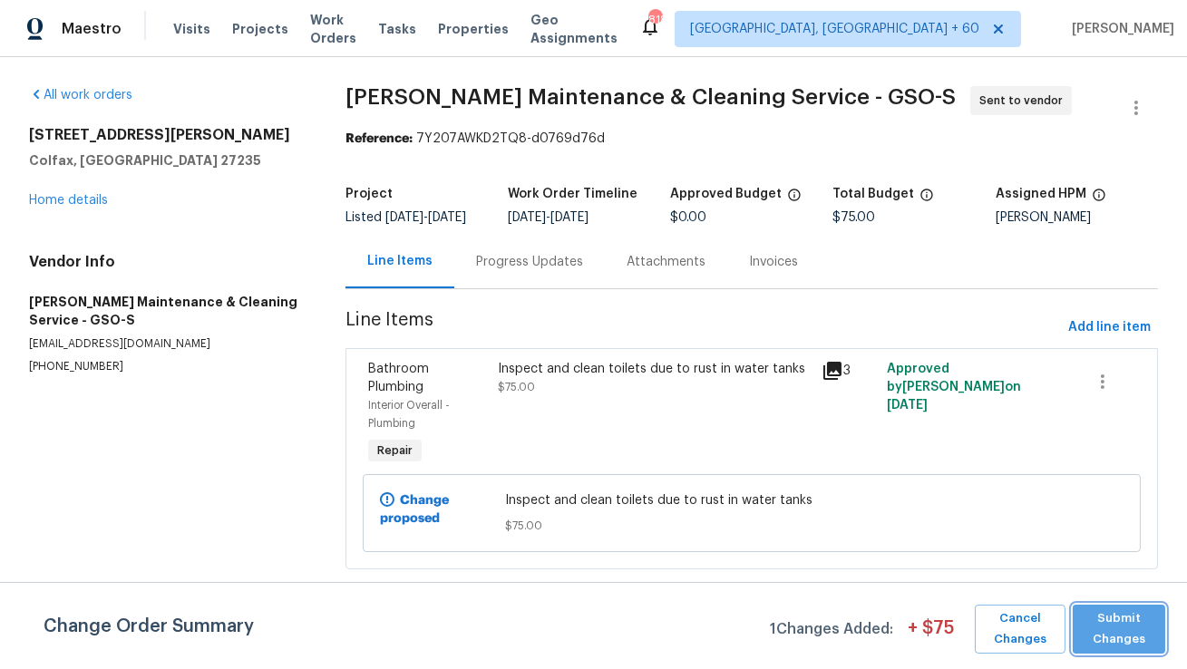
click at [1126, 639] on span "Submit Changes" at bounding box center [1119, 630] width 74 height 42
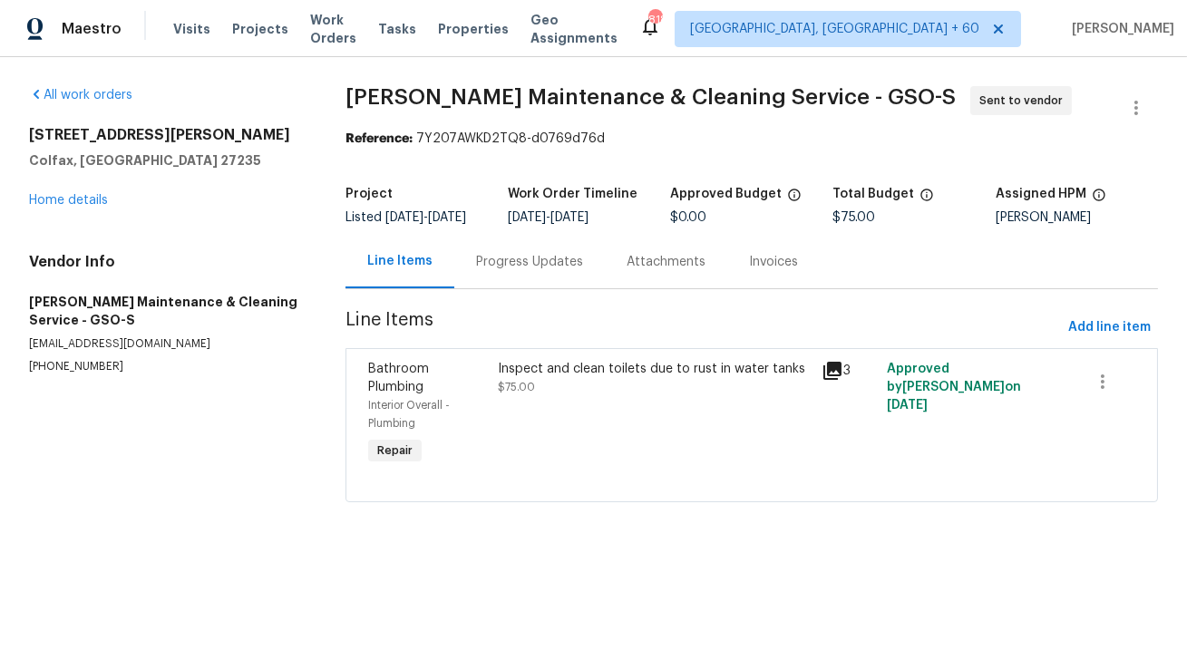
click at [512, 271] on div "Progress Updates" at bounding box center [529, 262] width 107 height 18
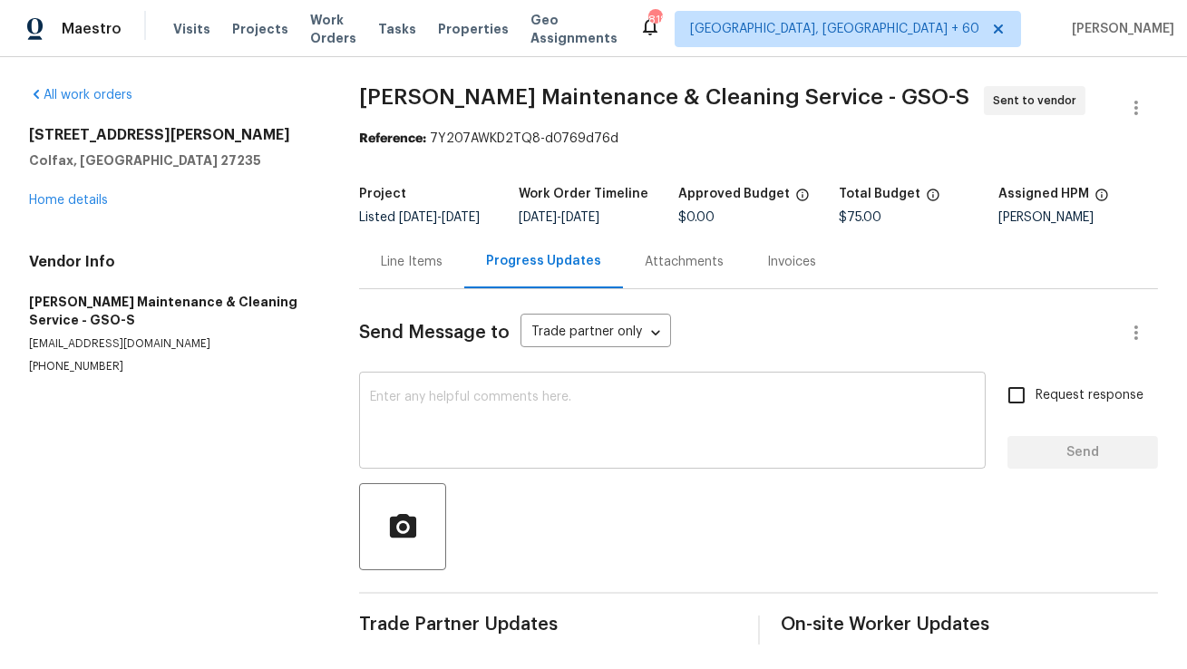
scroll to position [17, 0]
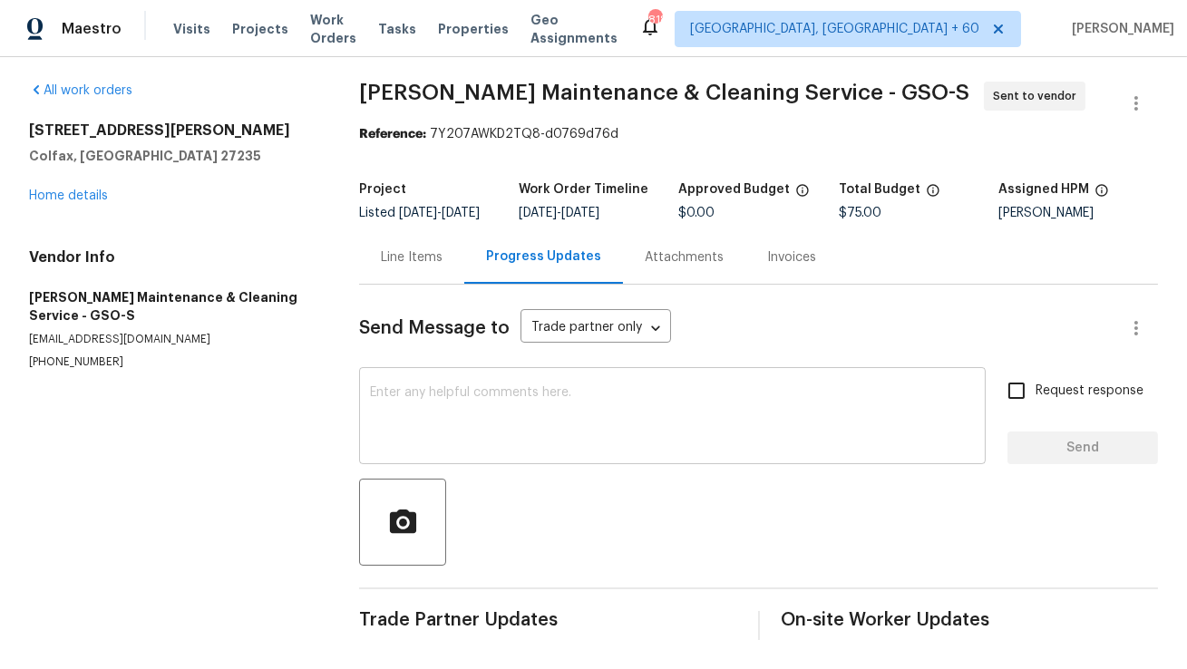
click at [579, 433] on textarea at bounding box center [672, 417] width 605 height 63
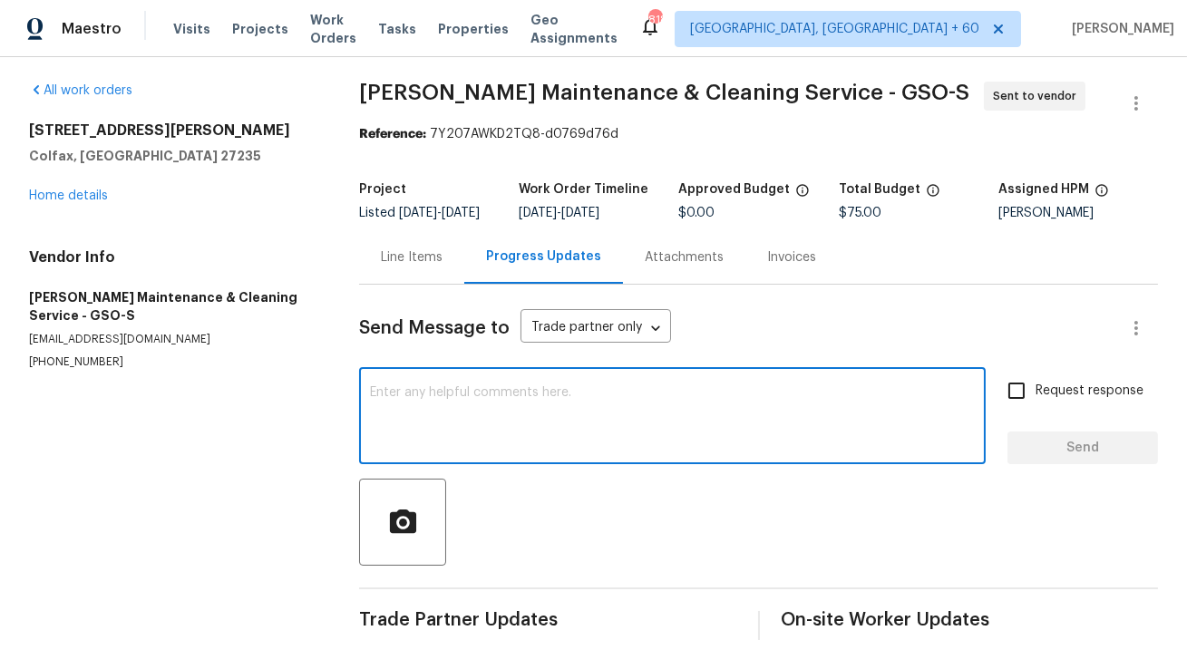
paste textarea "Hi, this is Anthony with Opendoor. I’m confirming you received the WO for the p…"
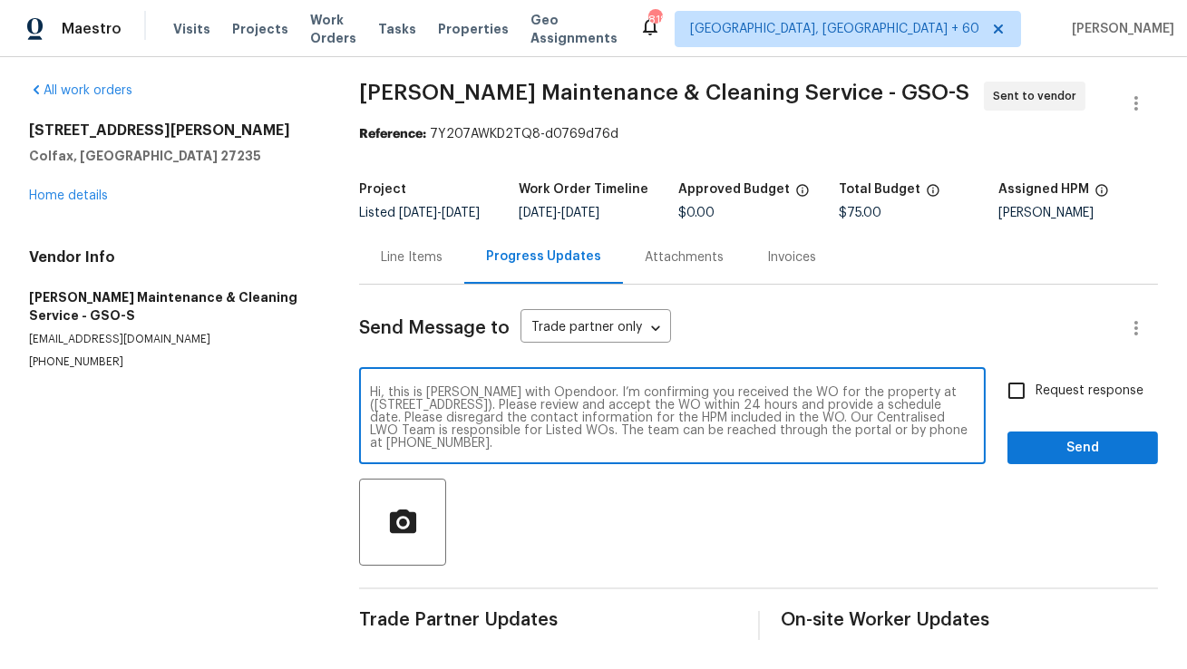
drag, startPoint x: 912, startPoint y: 390, endPoint x: 583, endPoint y: 400, distance: 329.4
click at [583, 400] on textarea "Hi, this is Anthony with Opendoor. I’m confirming you received the WO for the p…" at bounding box center [672, 417] width 605 height 63
paste textarea "149 Marshall Smith Rd, Colfax, NC 27235"
click at [629, 414] on textarea "Hi, this is Anthony with Opendoor. I’m confirming you received the WO for the p…" at bounding box center [672, 417] width 605 height 63
type textarea "Hi, this is Anthony with Opendoor. I’m confirming you received the WO for the p…"
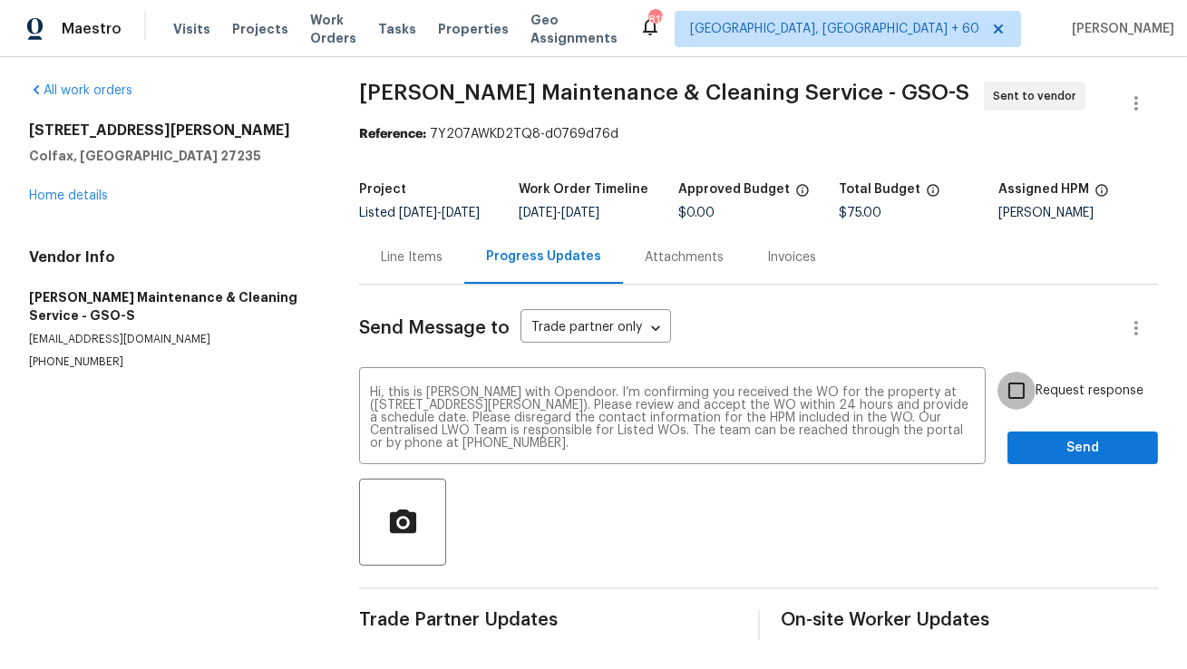
click at [1016, 393] on input "Request response" at bounding box center [1017, 391] width 38 height 38
checkbox input "true"
click at [1053, 446] on span "Send" at bounding box center [1083, 448] width 122 height 23
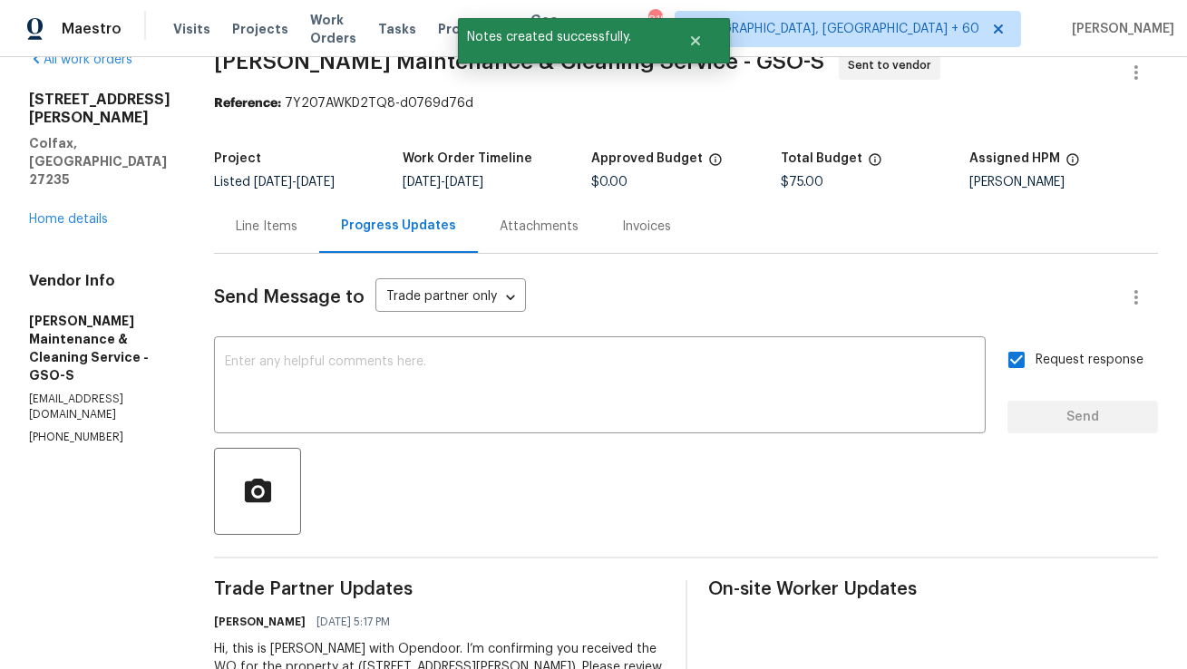
scroll to position [0, 0]
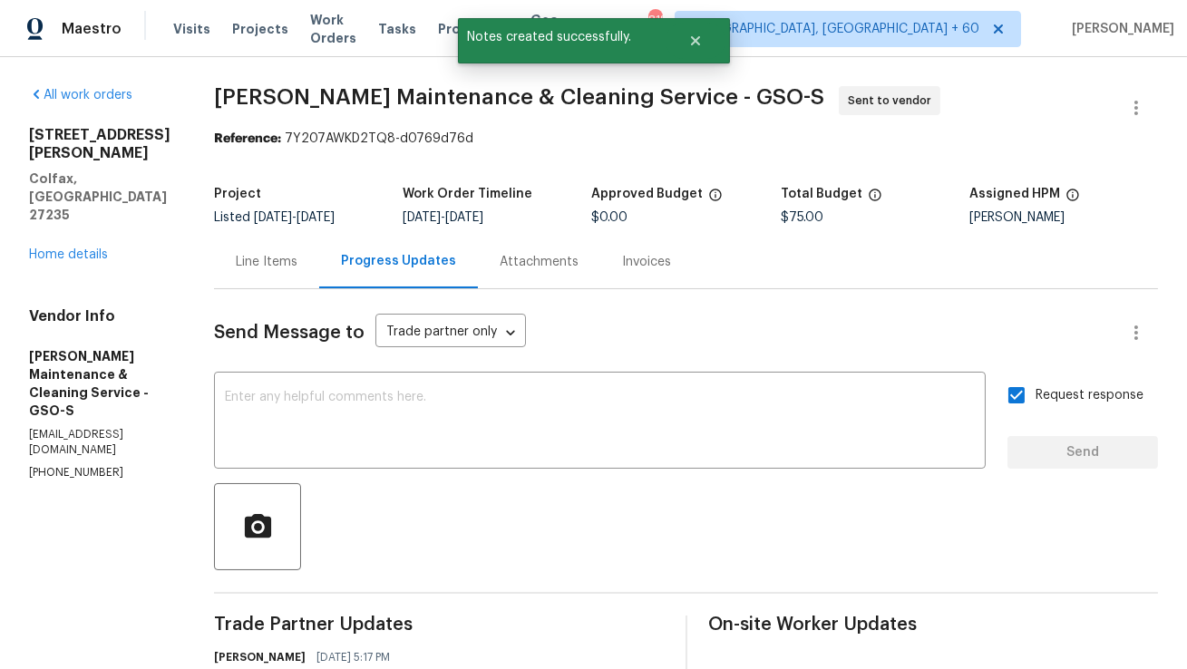
click at [319, 265] on div "Line Items" at bounding box center [266, 262] width 105 height 54
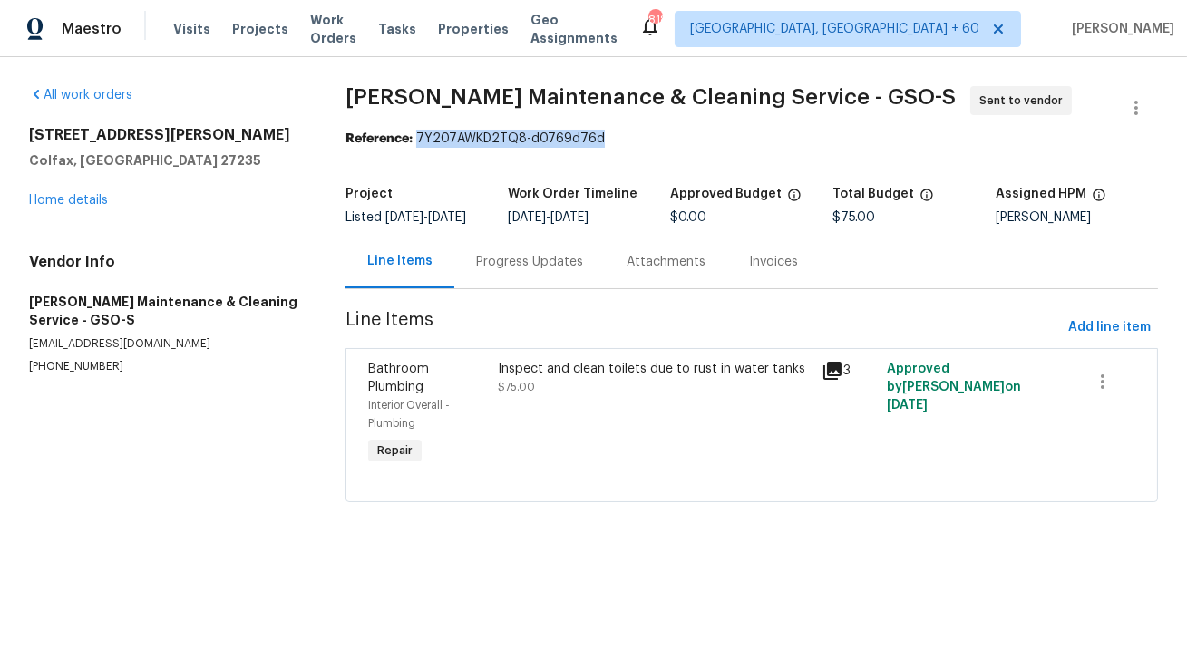
drag, startPoint x: 406, startPoint y: 133, endPoint x: 591, endPoint y: 133, distance: 185.0
click at [591, 133] on div "Reference: 7Y207AWKD2TQ8-d0769d76d" at bounding box center [752, 139] width 813 height 18
copy div "7Y207AWKD2TQ8-d0769d76d"
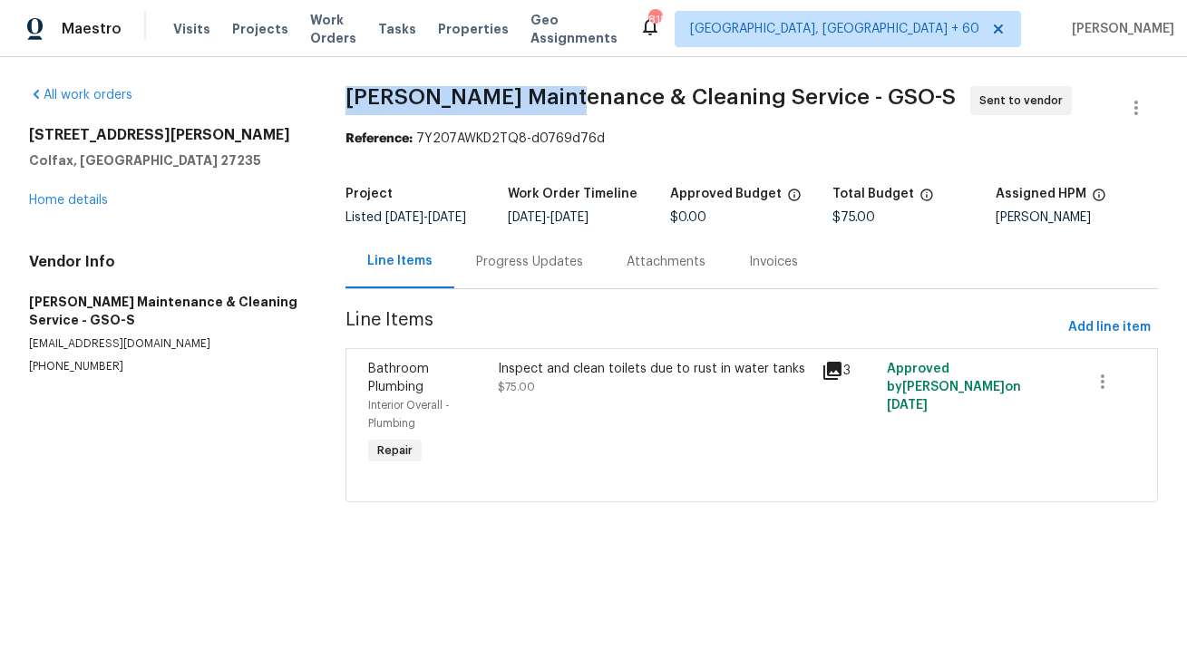
copy span "Baker's Maintenance"
drag, startPoint x: 335, startPoint y: 98, endPoint x: 543, endPoint y: 95, distance: 208.6
click at [543, 95] on span "Baker's Maintenance & Cleaning Service - GSO-S" at bounding box center [651, 97] width 610 height 22
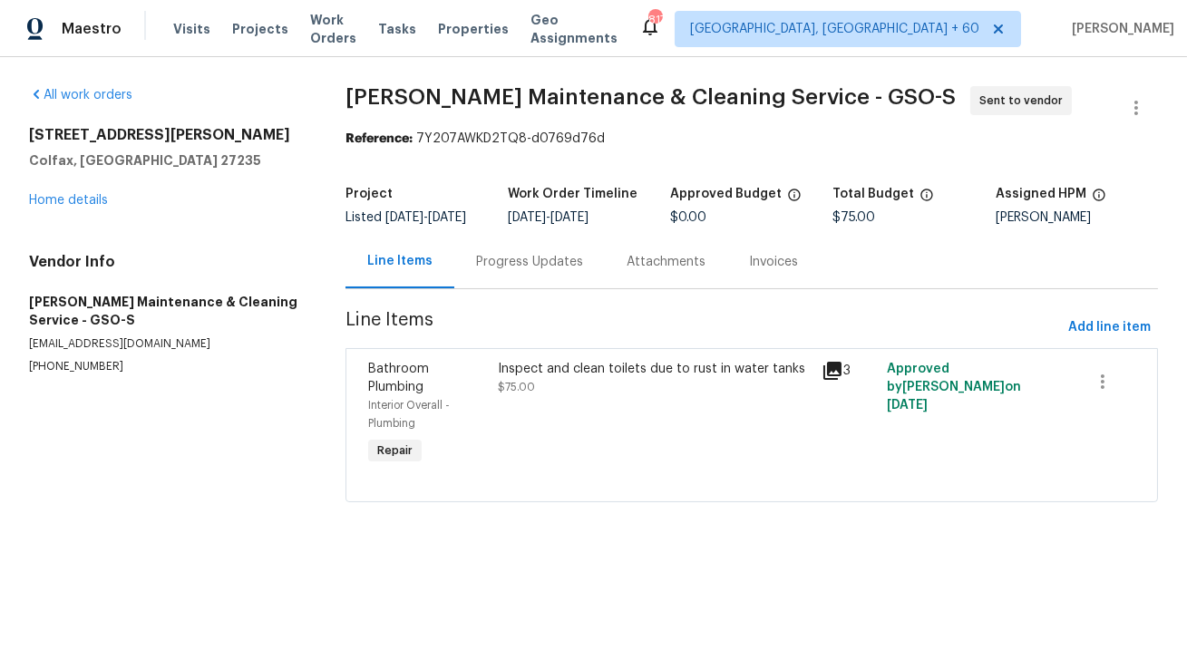
click at [517, 288] on div "Progress Updates" at bounding box center [529, 262] width 151 height 54
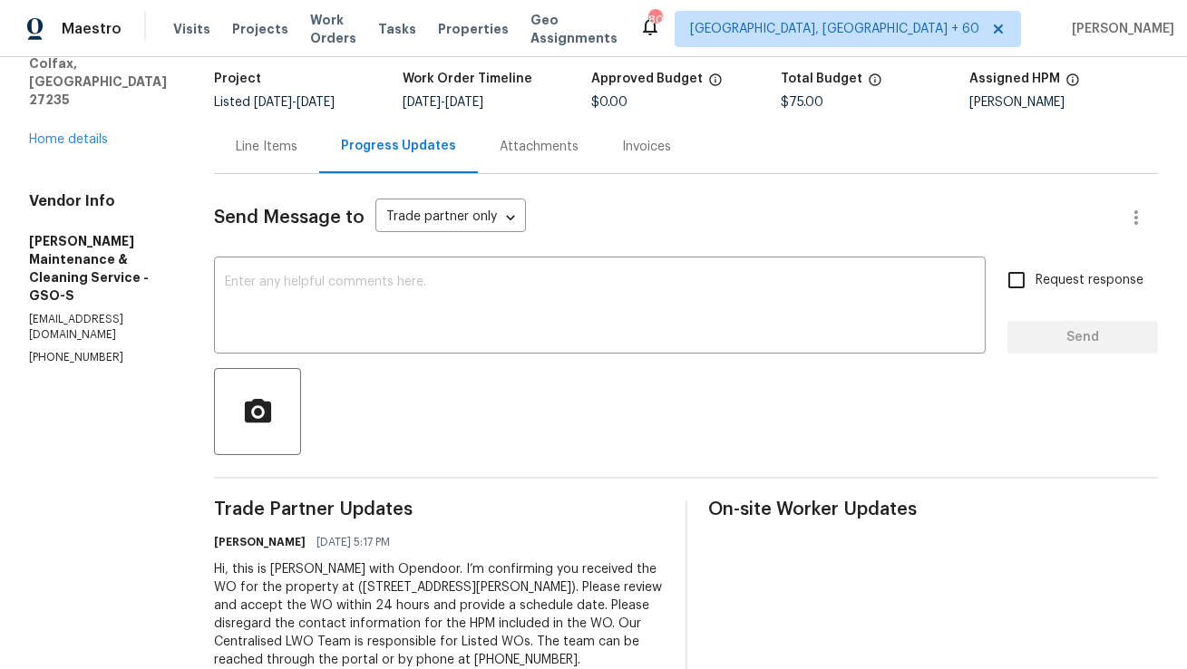
scroll to position [122, 0]
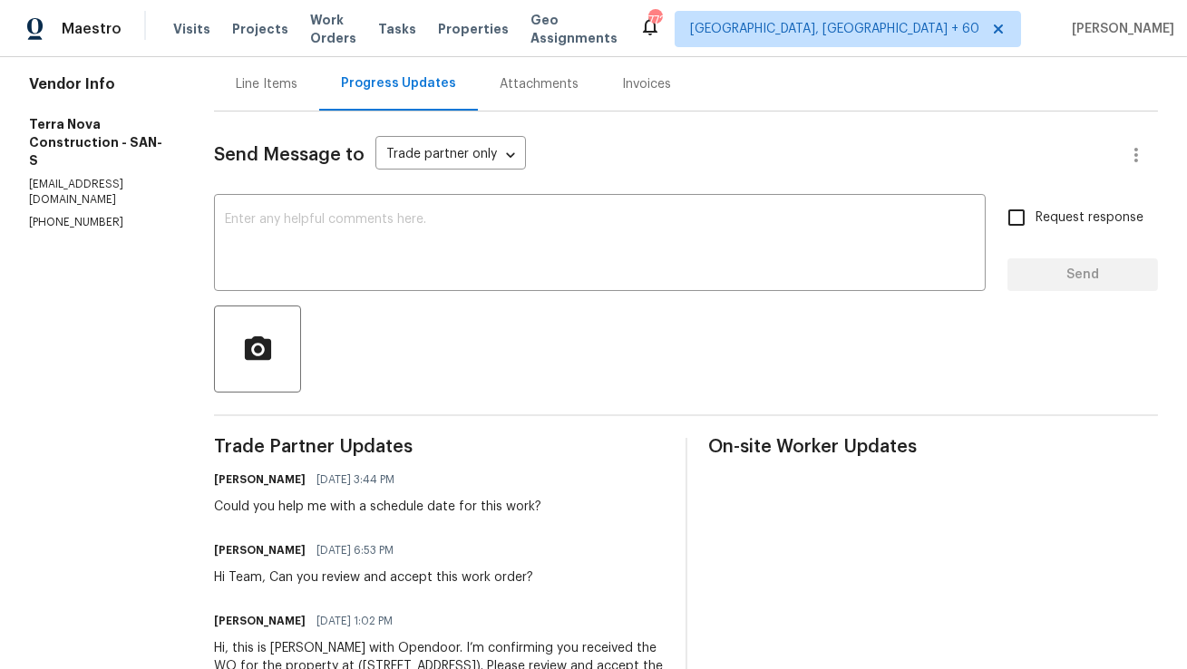
scroll to position [326, 0]
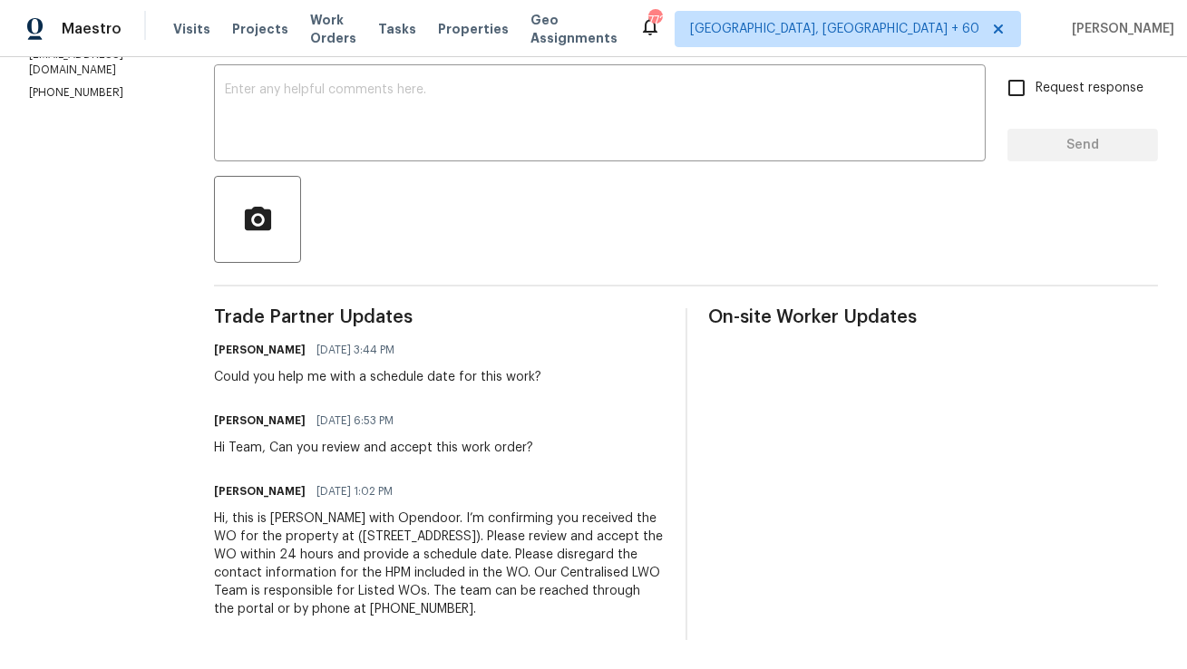
drag, startPoint x: 328, startPoint y: 604, endPoint x: 261, endPoint y: 500, distance: 124.0
click at [261, 510] on div "Hi, this is [PERSON_NAME] with Opendoor. I’m confirming you received the WO for…" at bounding box center [439, 564] width 450 height 109
copy div "Hi, this is [PERSON_NAME] with Opendoor. I’m confirming you received the WO for…"
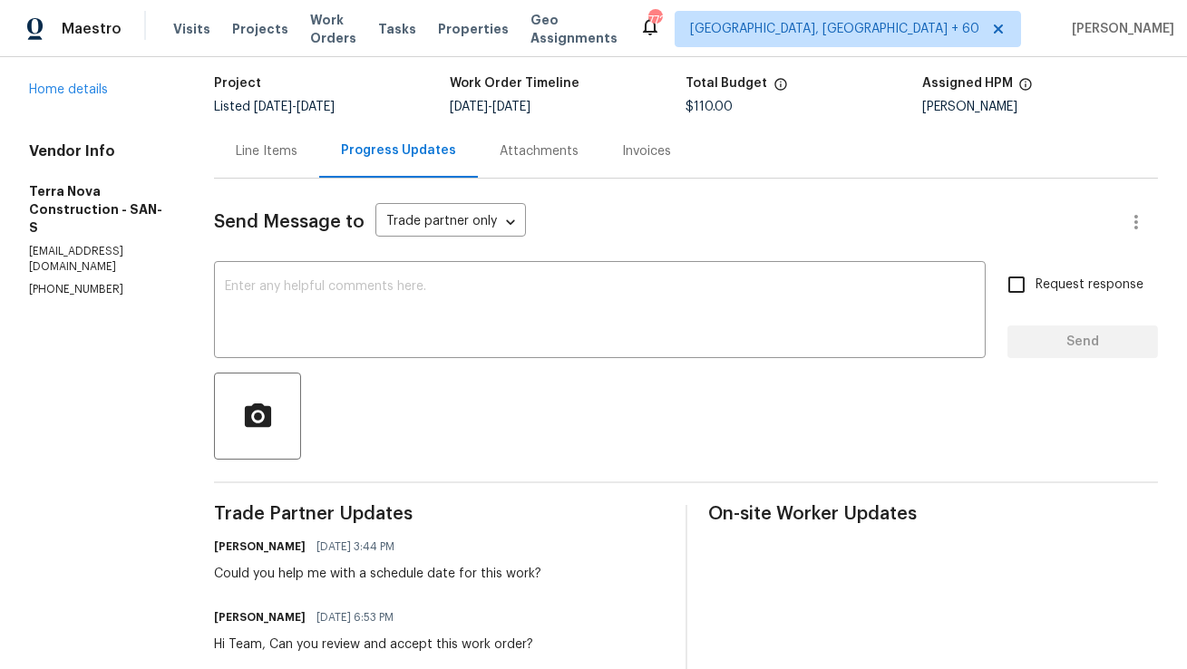
scroll to position [0, 0]
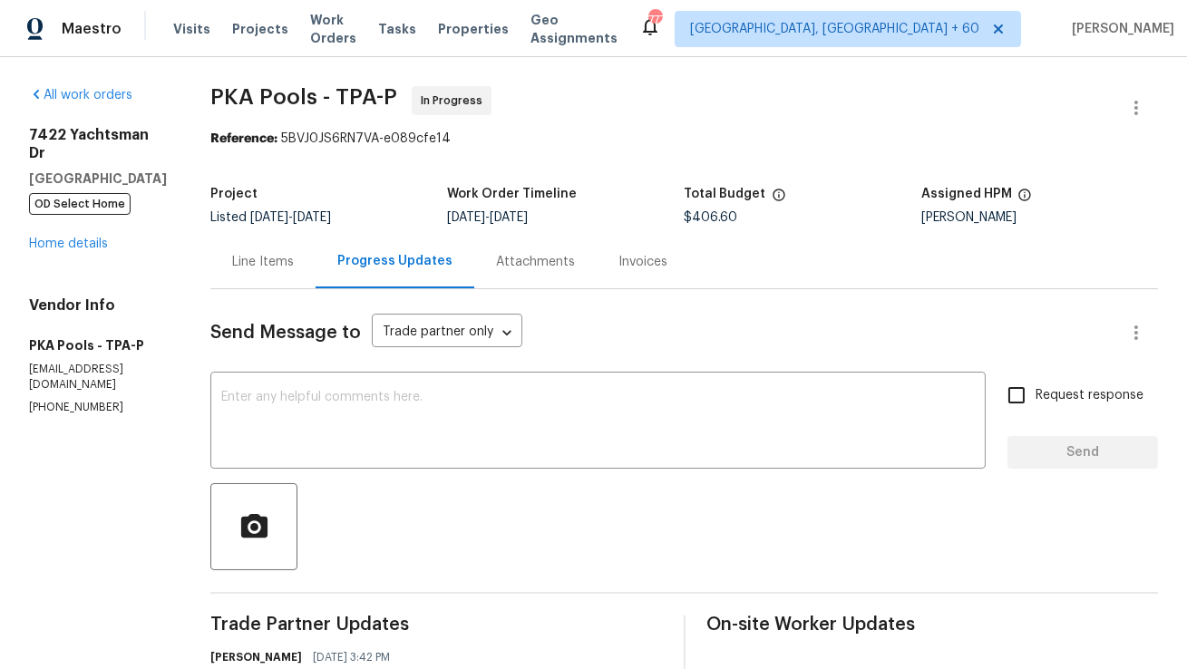
click at [239, 288] on div "Line Items" at bounding box center [262, 262] width 105 height 54
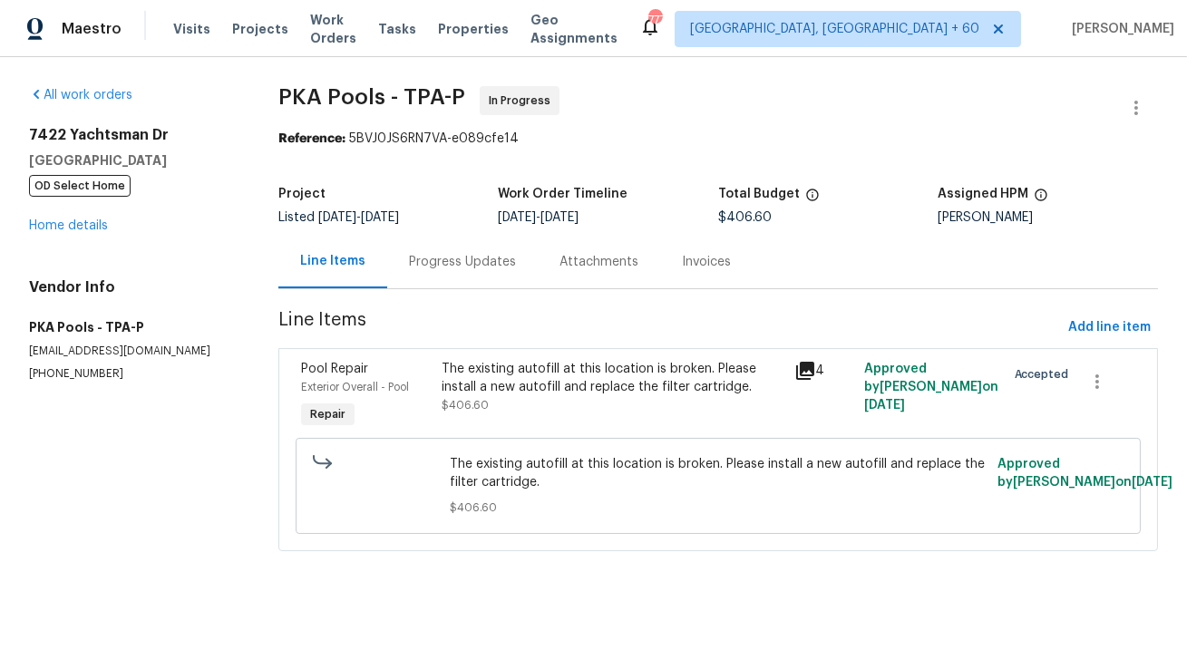
click at [398, 281] on div "Progress Updates" at bounding box center [462, 262] width 151 height 54
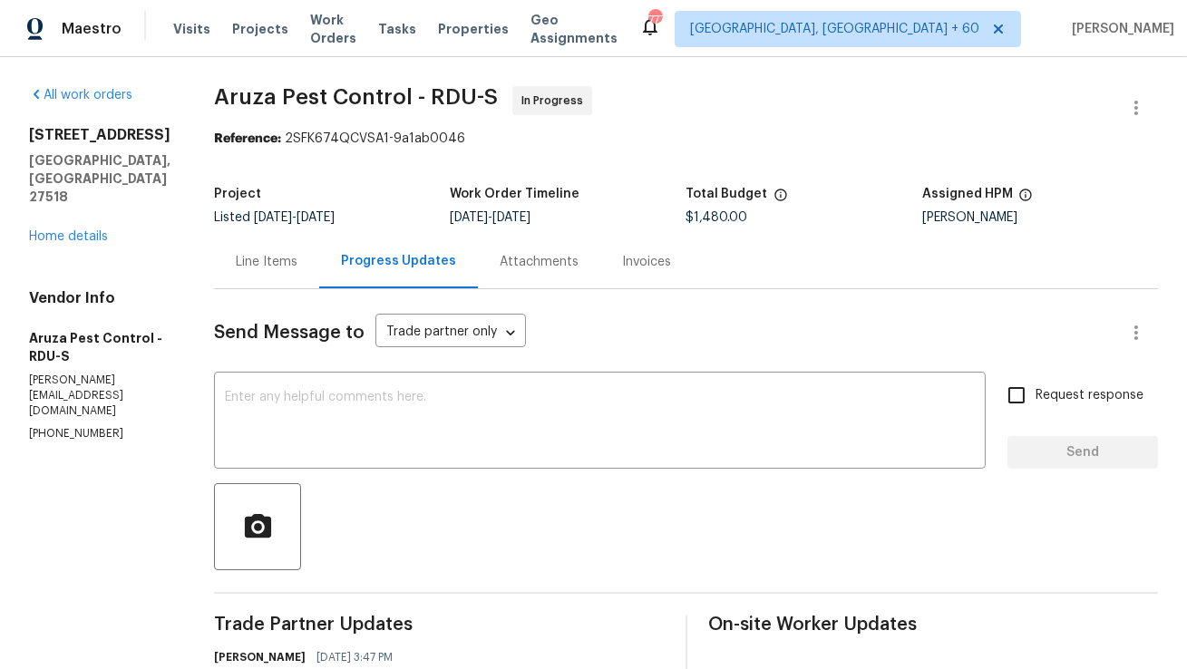
click at [274, 268] on div "Line Items" at bounding box center [267, 262] width 62 height 18
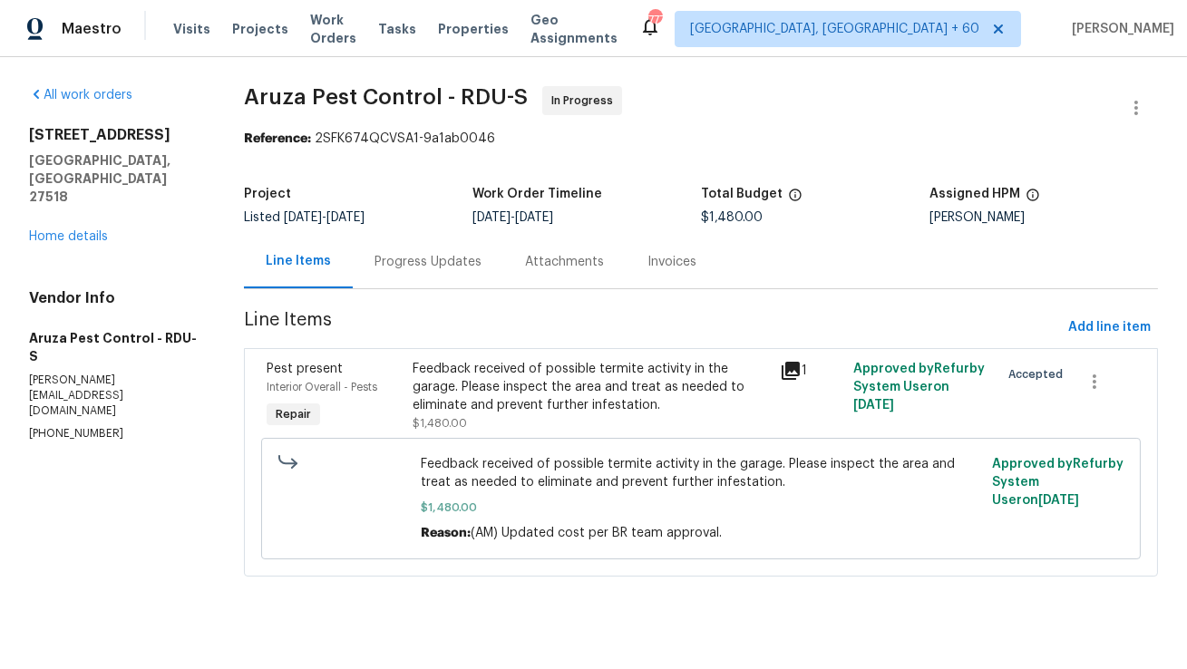
click at [444, 264] on div "Progress Updates" at bounding box center [428, 262] width 107 height 18
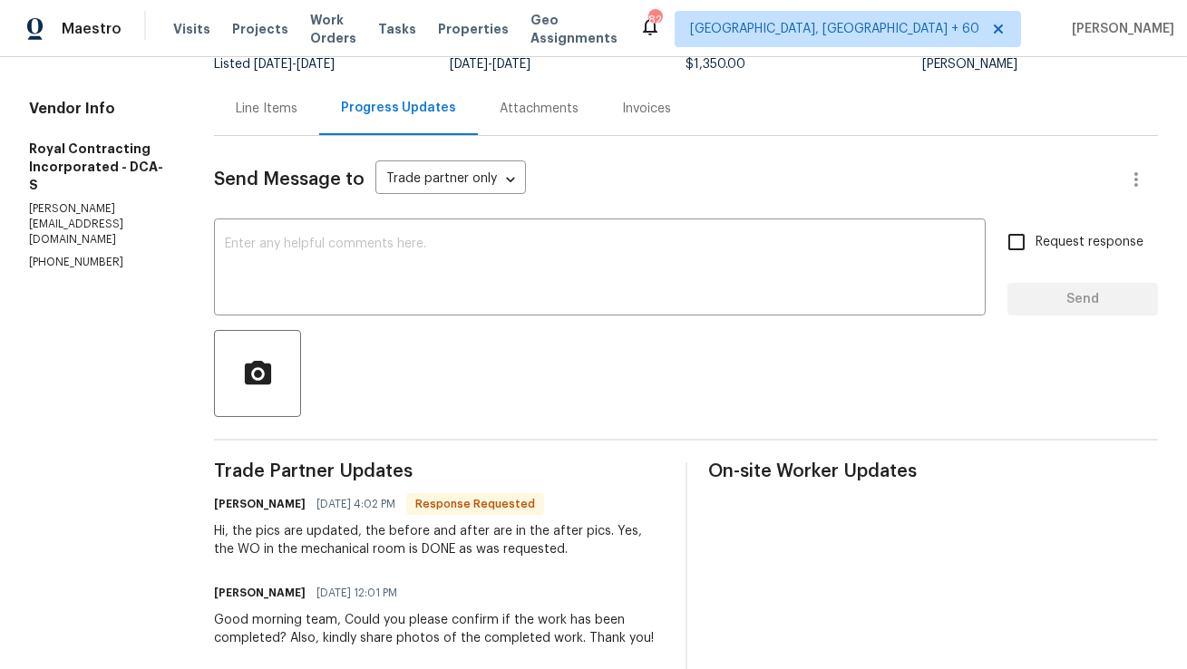
scroll to position [77, 0]
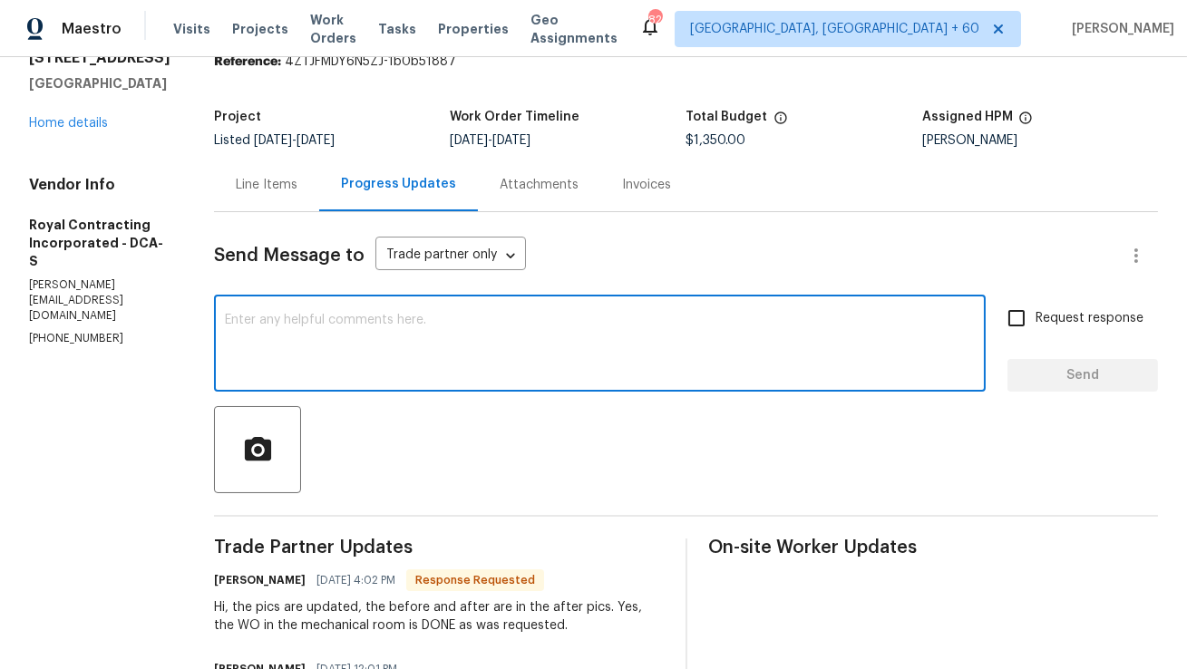
click at [603, 355] on textarea at bounding box center [600, 345] width 750 height 63
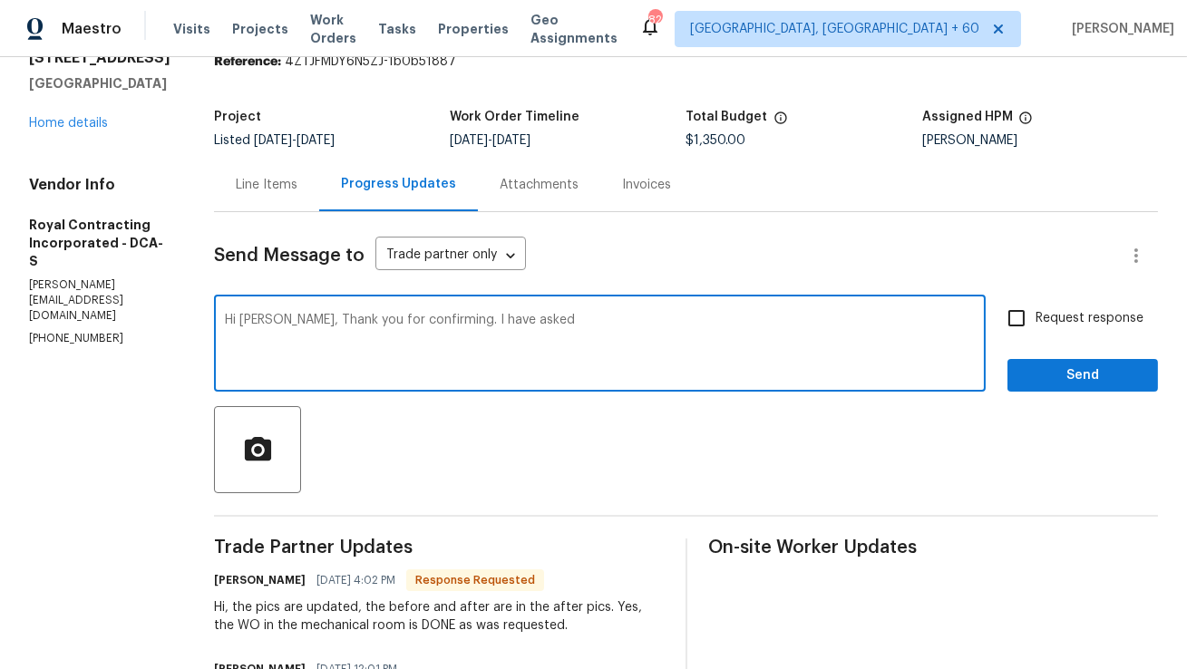
click at [608, 341] on textarea "Hi [PERSON_NAME], Thank you for confirming. I have asked" at bounding box center [600, 345] width 750 height 63
click at [565, 356] on textarea "Hi [PERSON_NAME], Thank you for confirming. I have asked" at bounding box center [600, 345] width 750 height 63
click at [502, 320] on textarea "Hi [PERSON_NAME], Thank you for confirming. I have asked" at bounding box center [600, 345] width 750 height 63
click at [559, 323] on textarea "Hi Robin, Thank you for confirming. I have asked" at bounding box center [600, 345] width 750 height 63
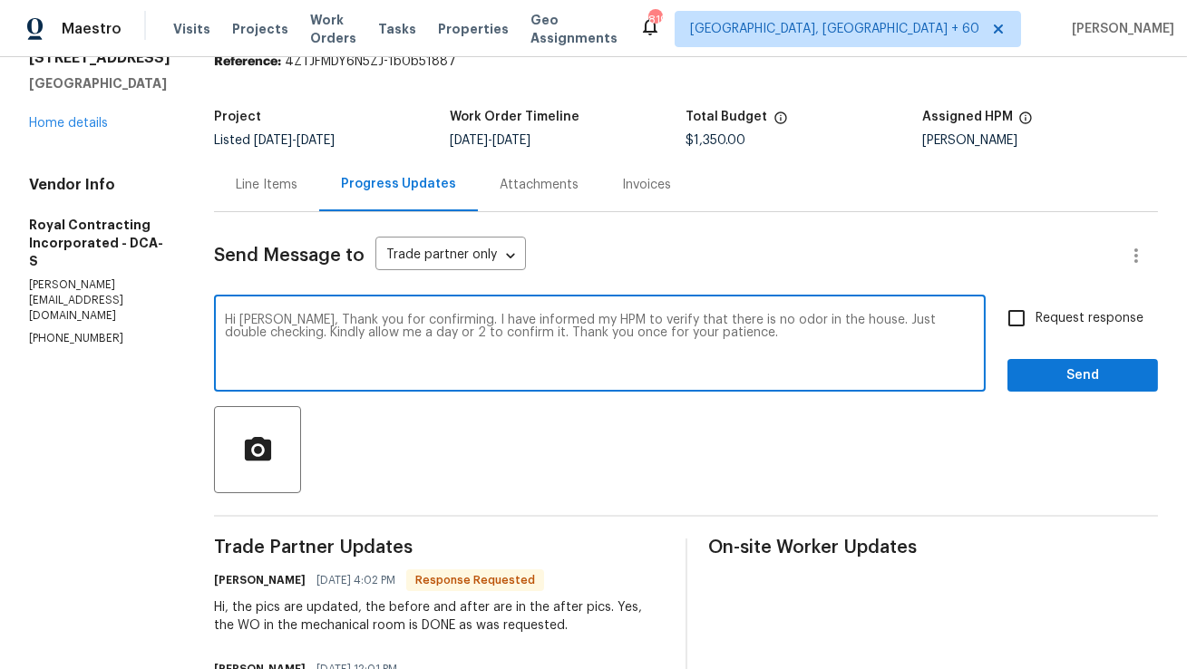
paste textarea "Thank you for confirming. I’ve informed my HPM to verify that there is no odor …"
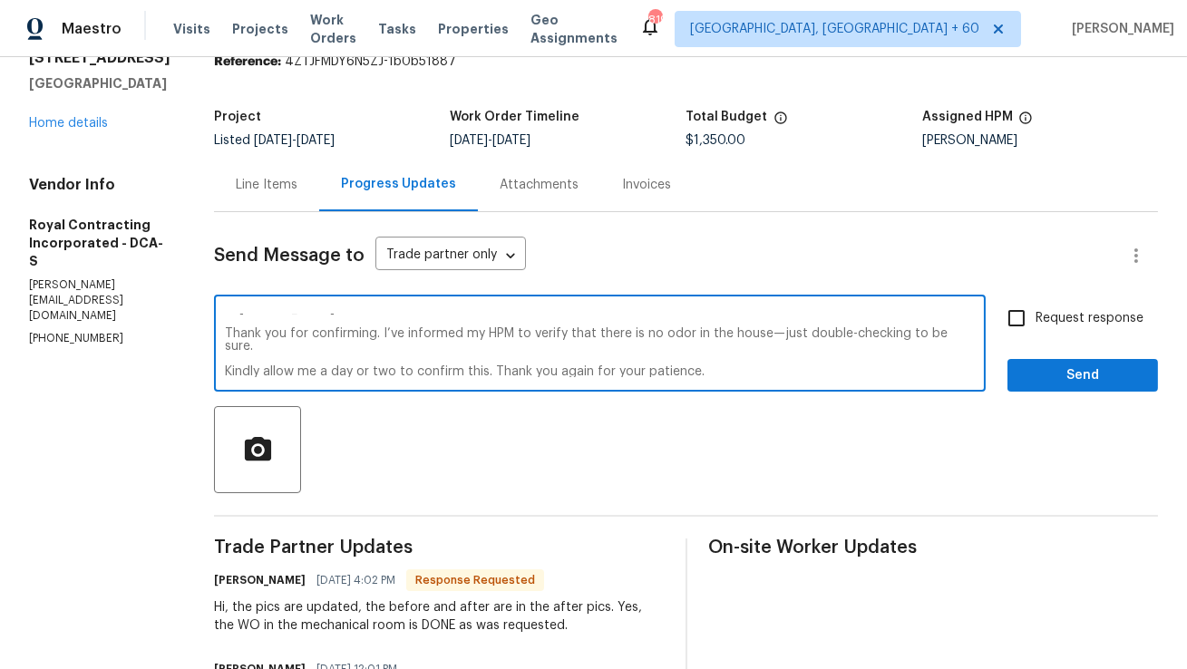
scroll to position [0, 0]
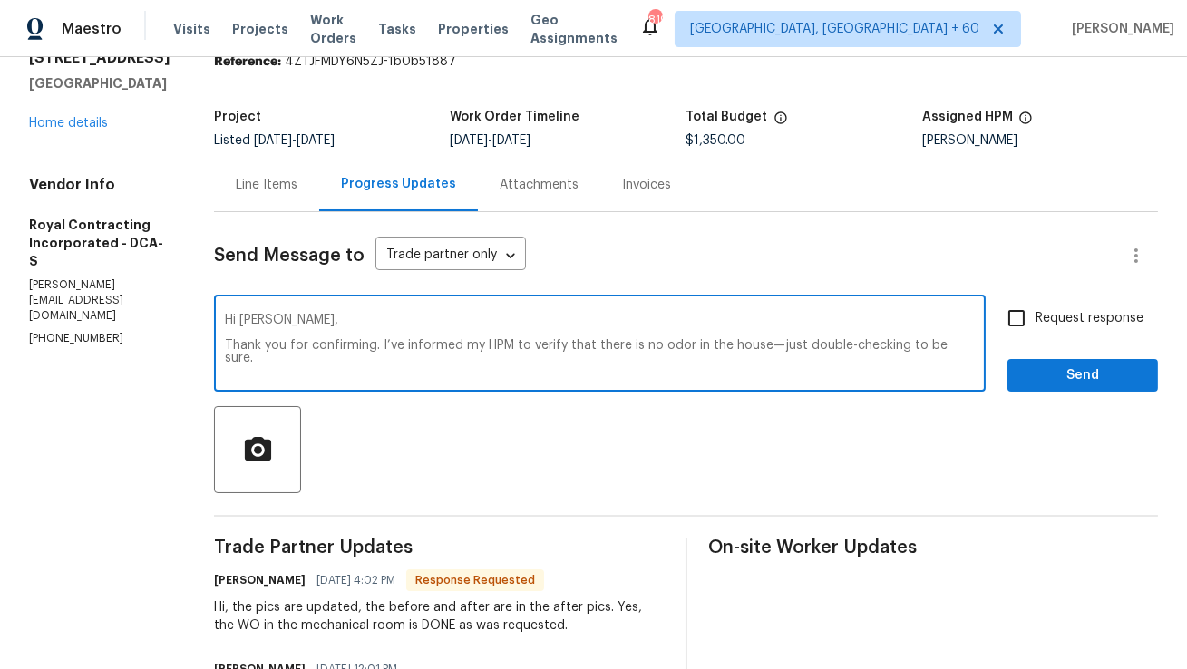
click at [797, 346] on textarea "Hi Robin, Thank you for confirming. I’ve informed my HPM to verify that there i…" at bounding box center [600, 345] width 750 height 63
click at [792, 345] on textarea "Hi Robin, Thank you for confirming. I’ve informed my HPM to verify that there i…" at bounding box center [600, 345] width 750 height 63
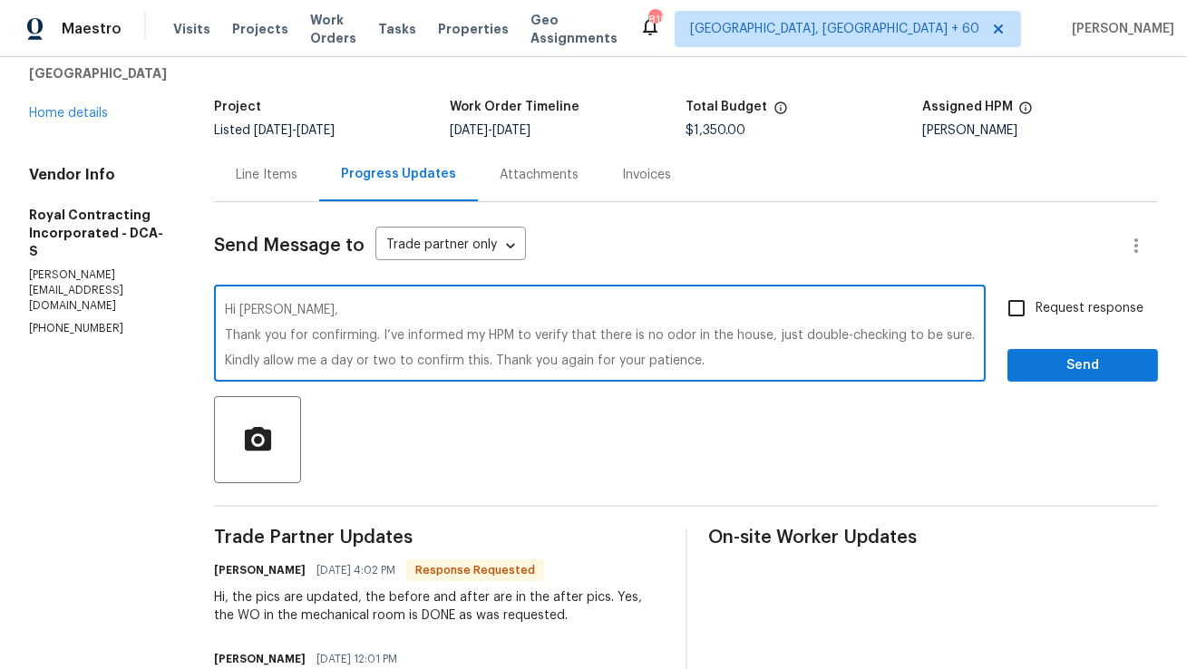
scroll to position [88, 0]
type textarea "Hi Robin, Thank you for confirming. I’ve informed my HPM to verify that there i…"
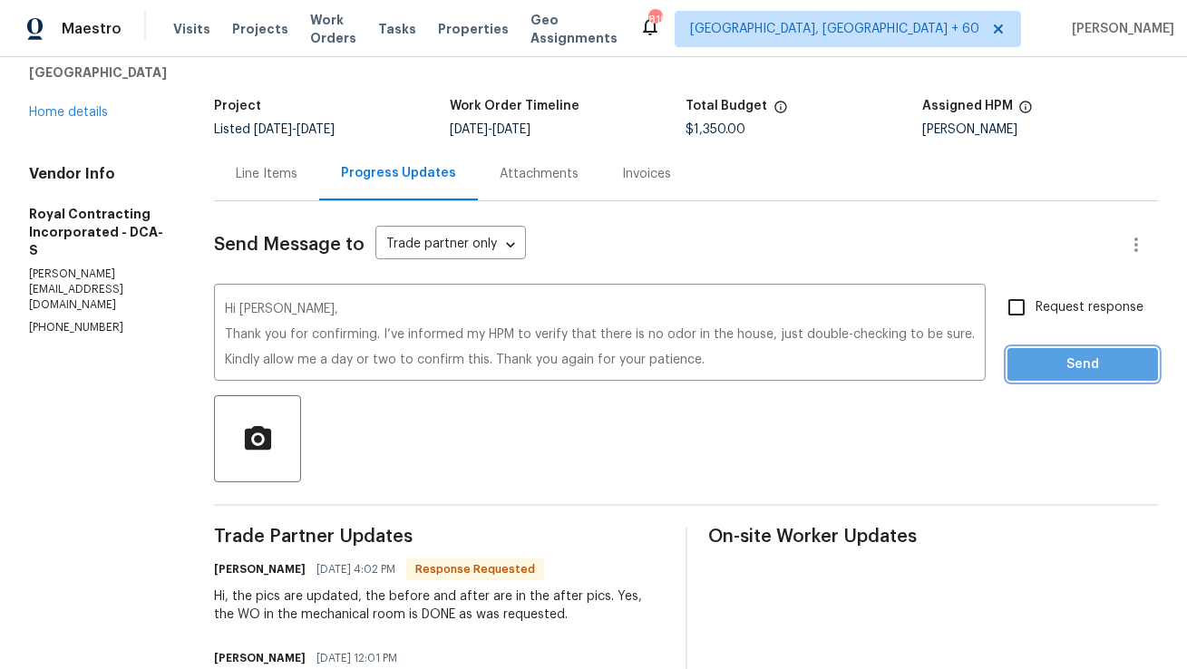
click at [1030, 354] on span "Send" at bounding box center [1083, 365] width 122 height 23
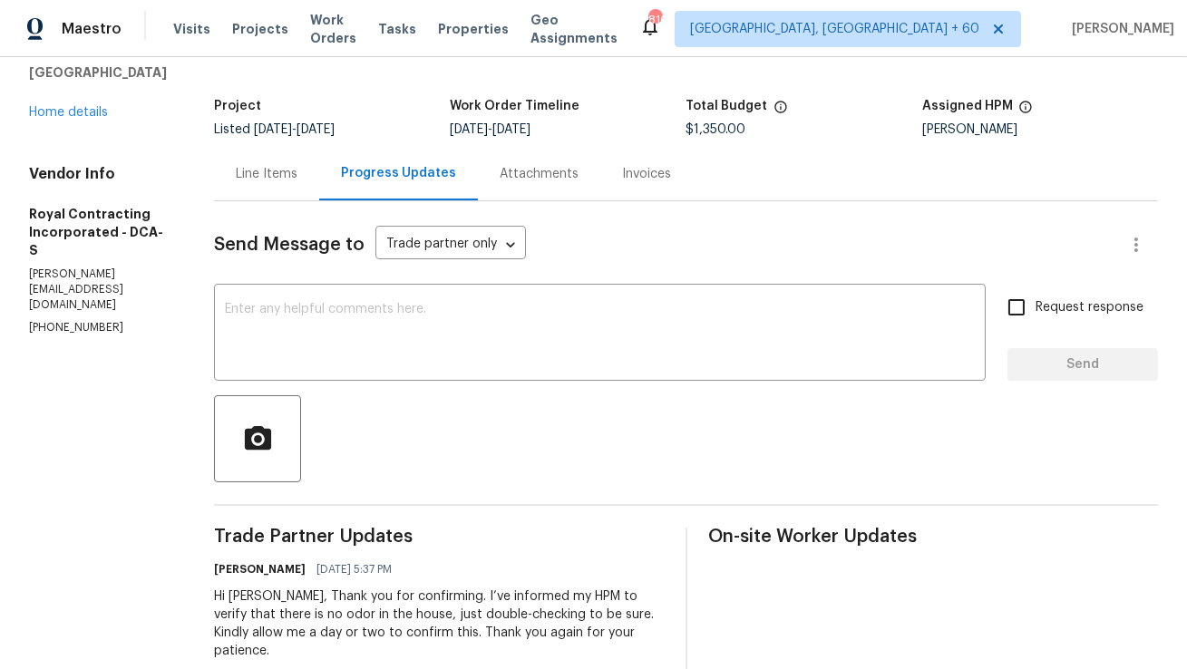
scroll to position [0, 0]
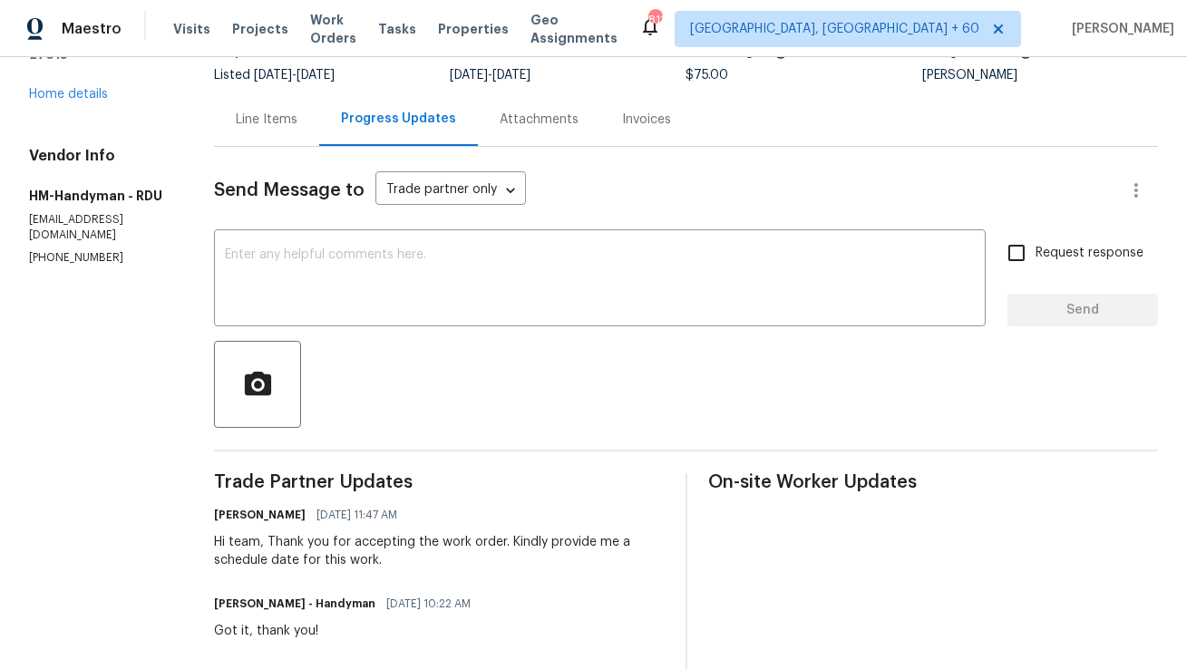
scroll to position [104, 0]
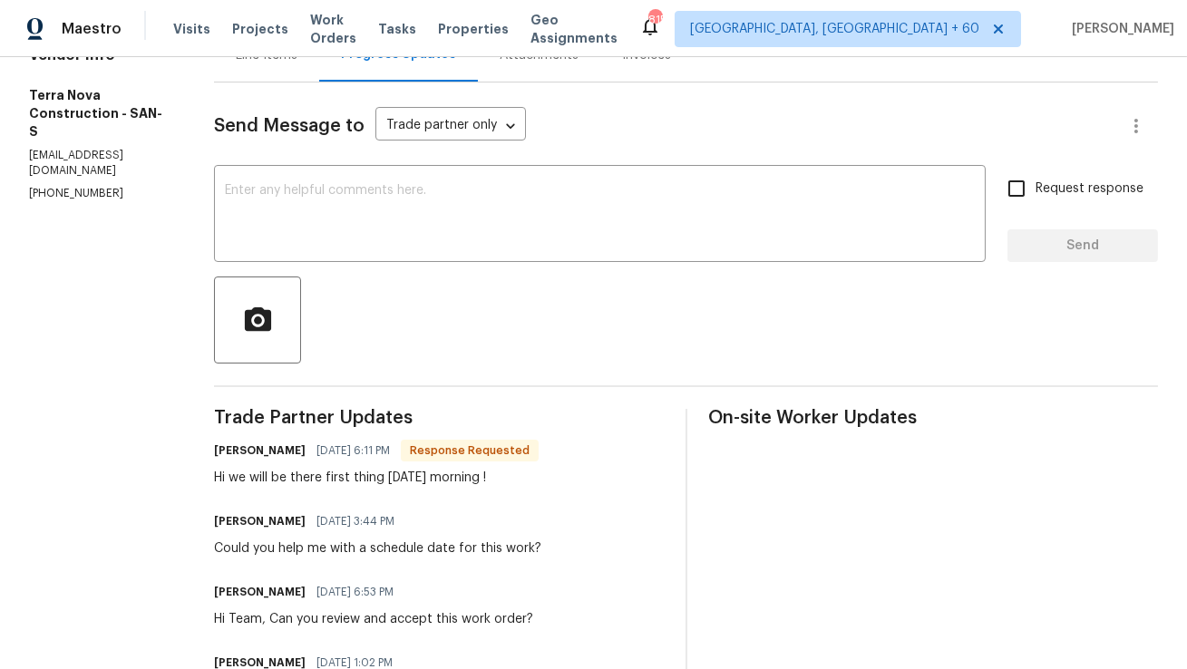
scroll to position [218, 0]
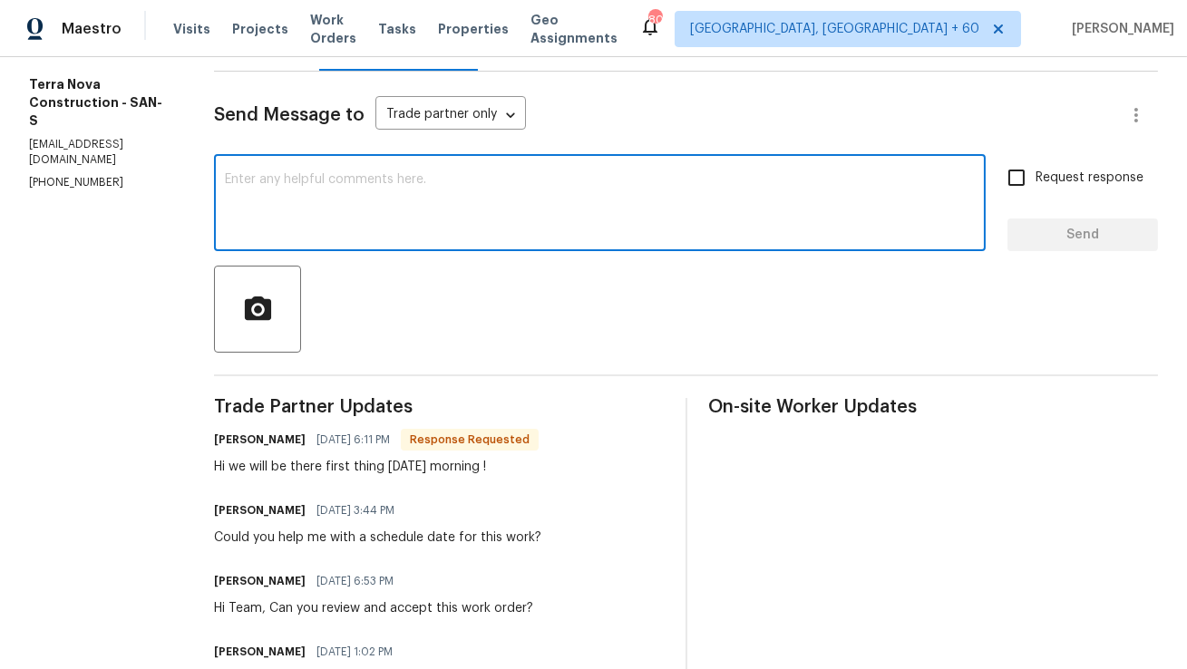
click at [492, 230] on textarea at bounding box center [600, 204] width 750 height 63
type textarea "Sounds good! Thank you."
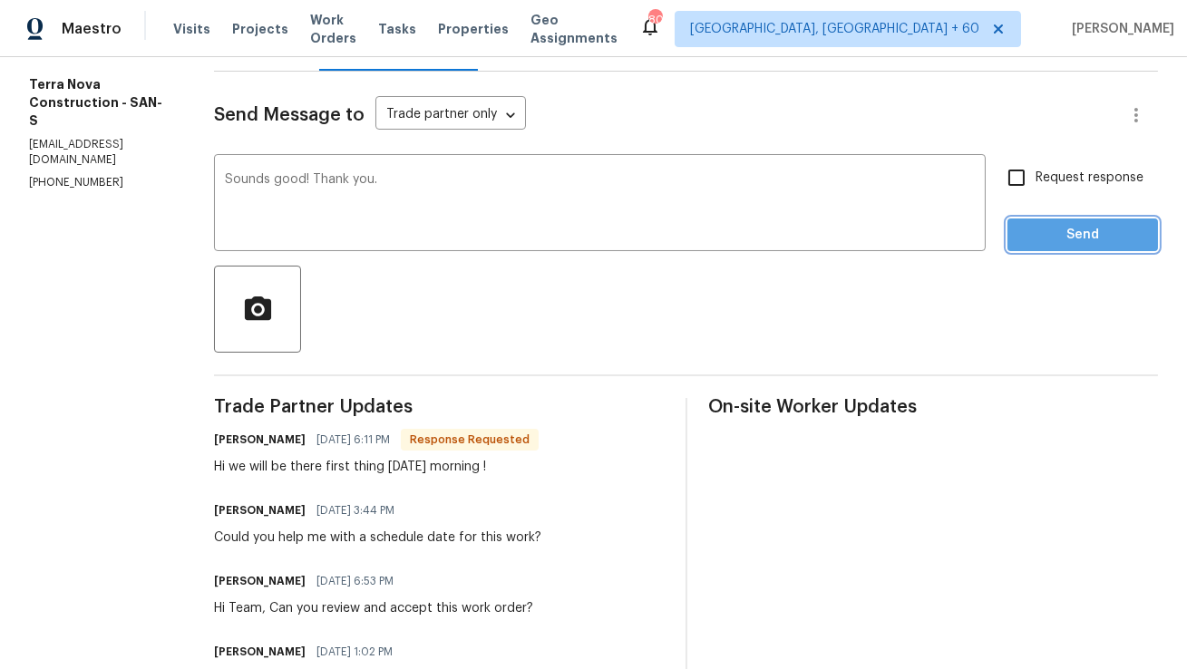
click at [1035, 241] on span "Send" at bounding box center [1083, 235] width 122 height 23
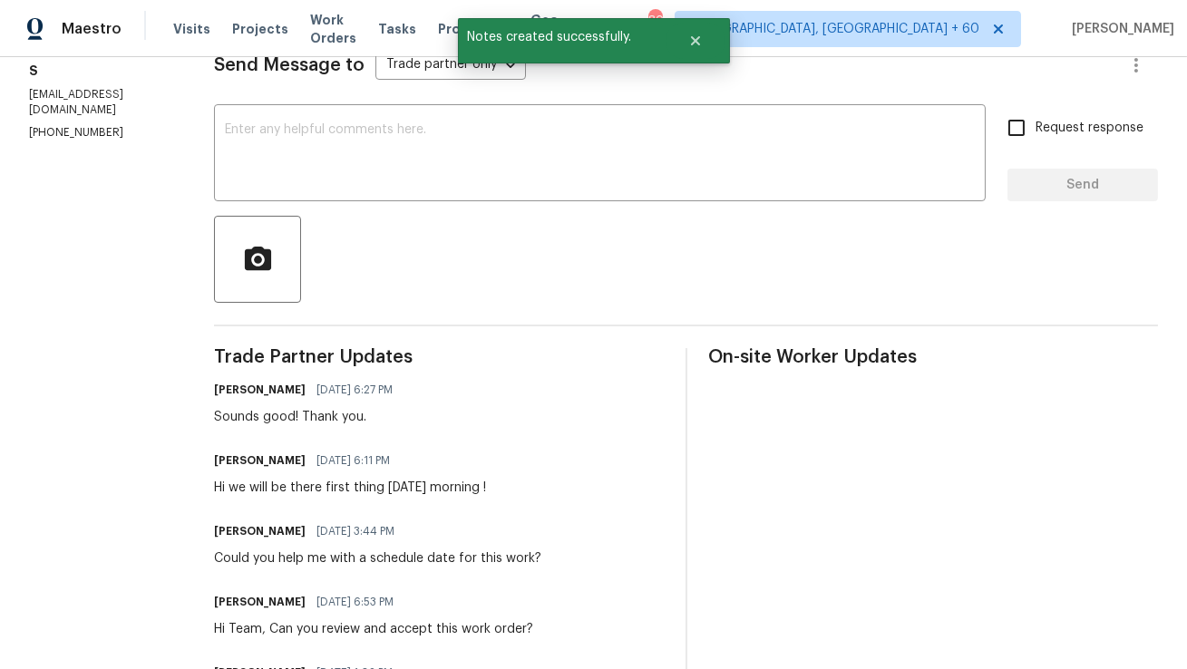
scroll to position [0, 0]
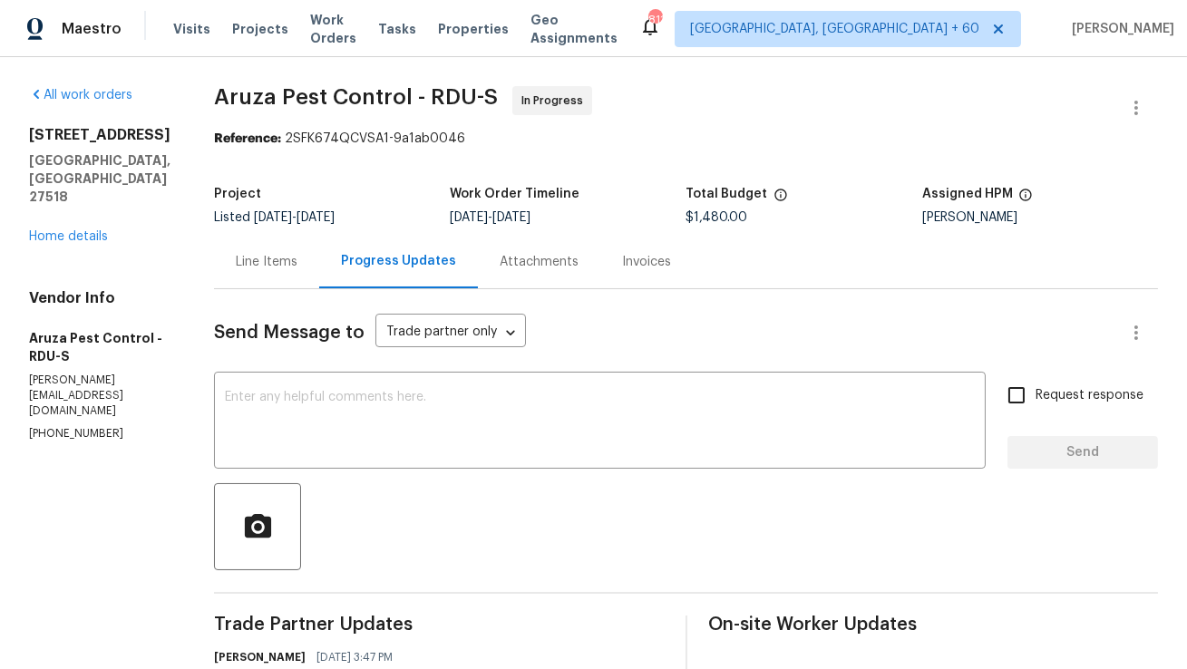
click at [301, 265] on div "Line Items" at bounding box center [266, 262] width 105 height 54
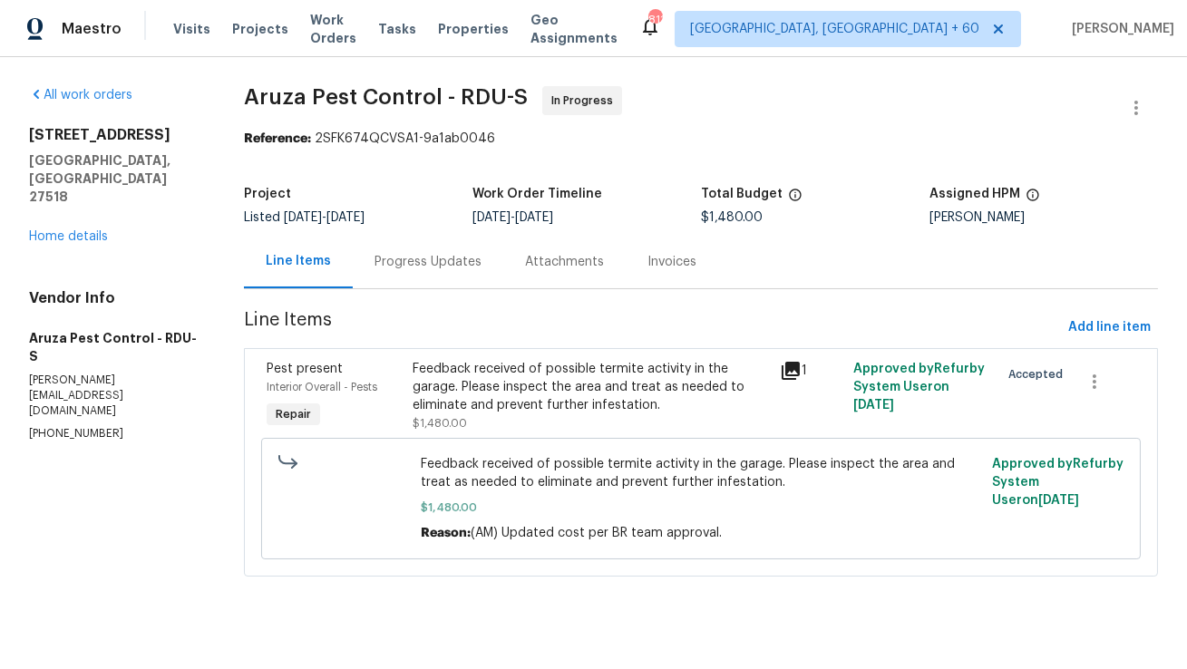
click at [472, 369] on div "Feedback received of possible termite activity in the garage. Please inspect th…" at bounding box center [592, 387] width 356 height 54
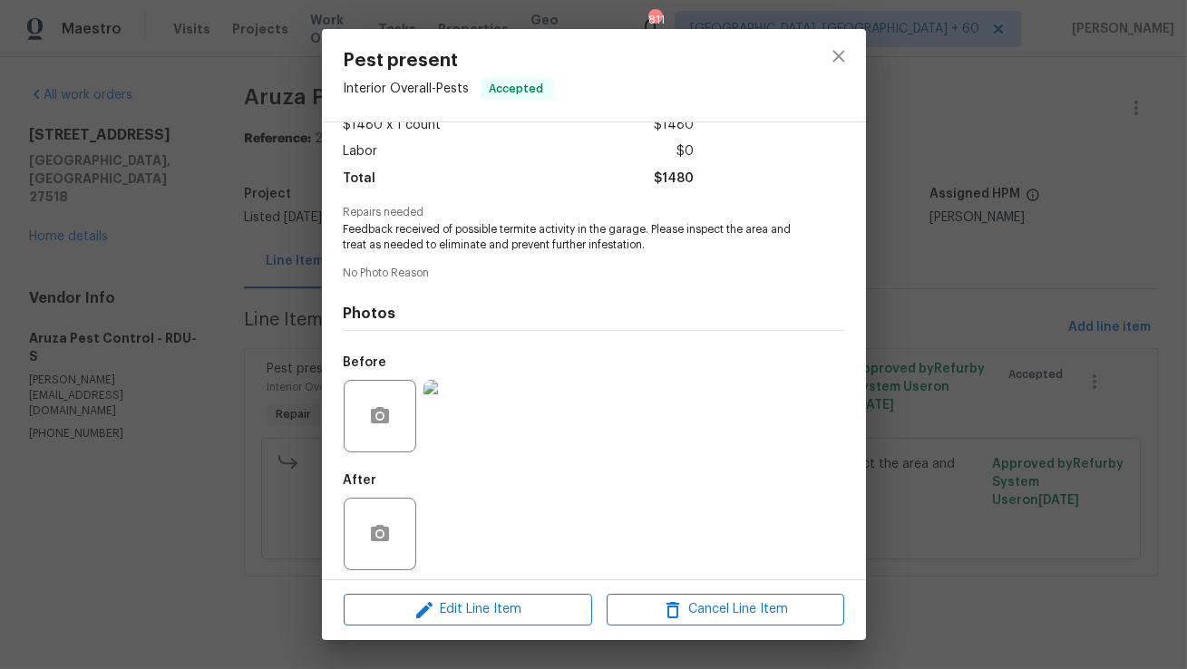
scroll to position [122, 0]
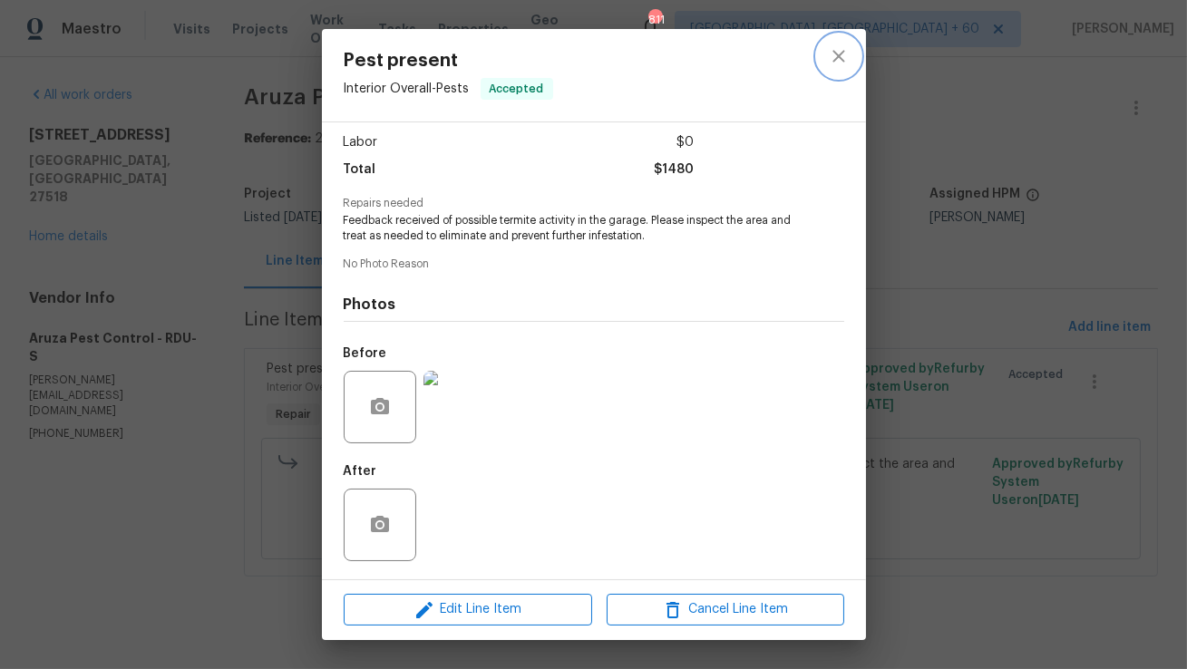
click at [829, 63] on icon "close" at bounding box center [839, 56] width 22 height 22
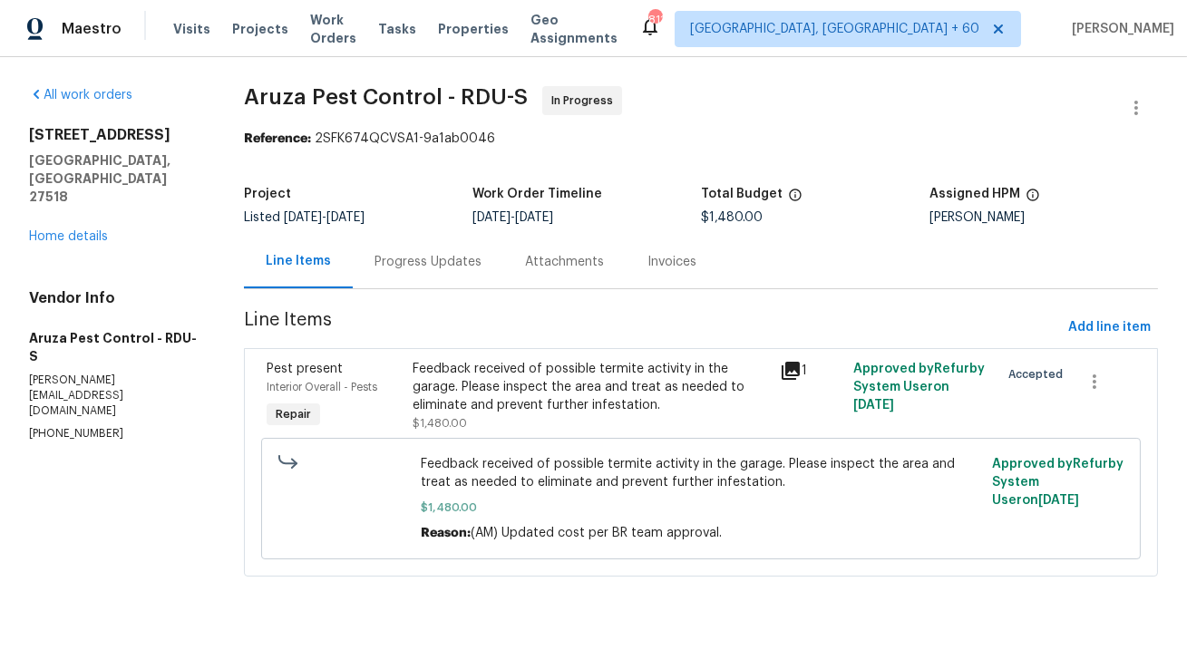
click at [445, 268] on div "Progress Updates" at bounding box center [428, 262] width 107 height 18
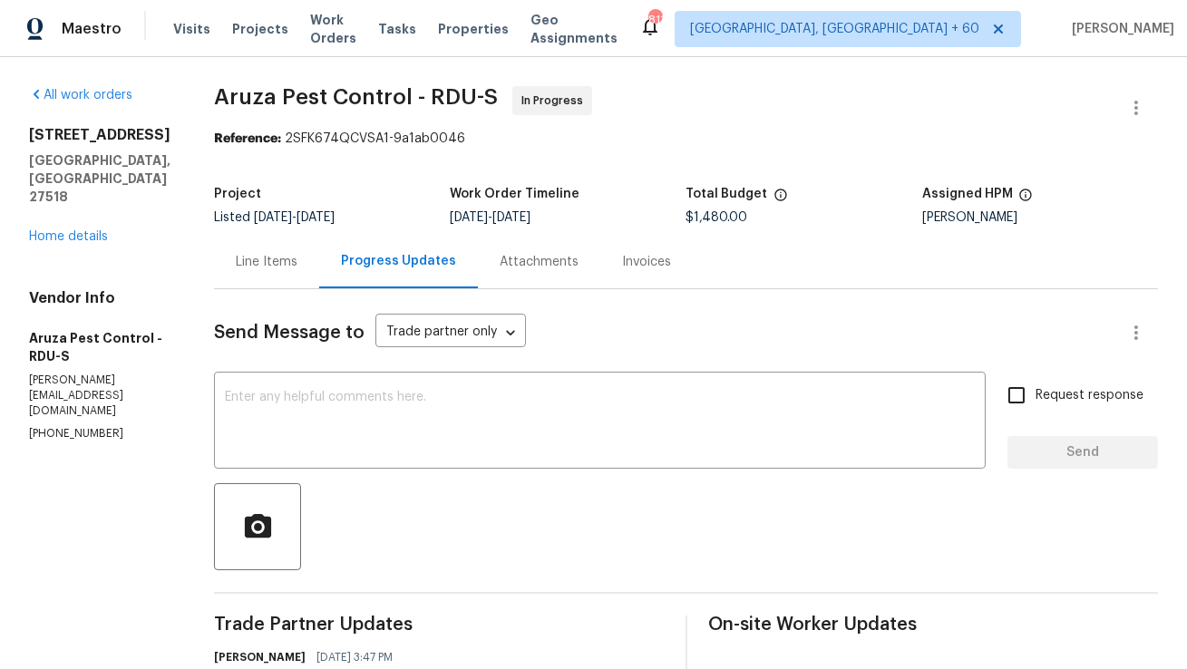
click at [285, 252] on div "Line Items" at bounding box center [266, 262] width 105 height 54
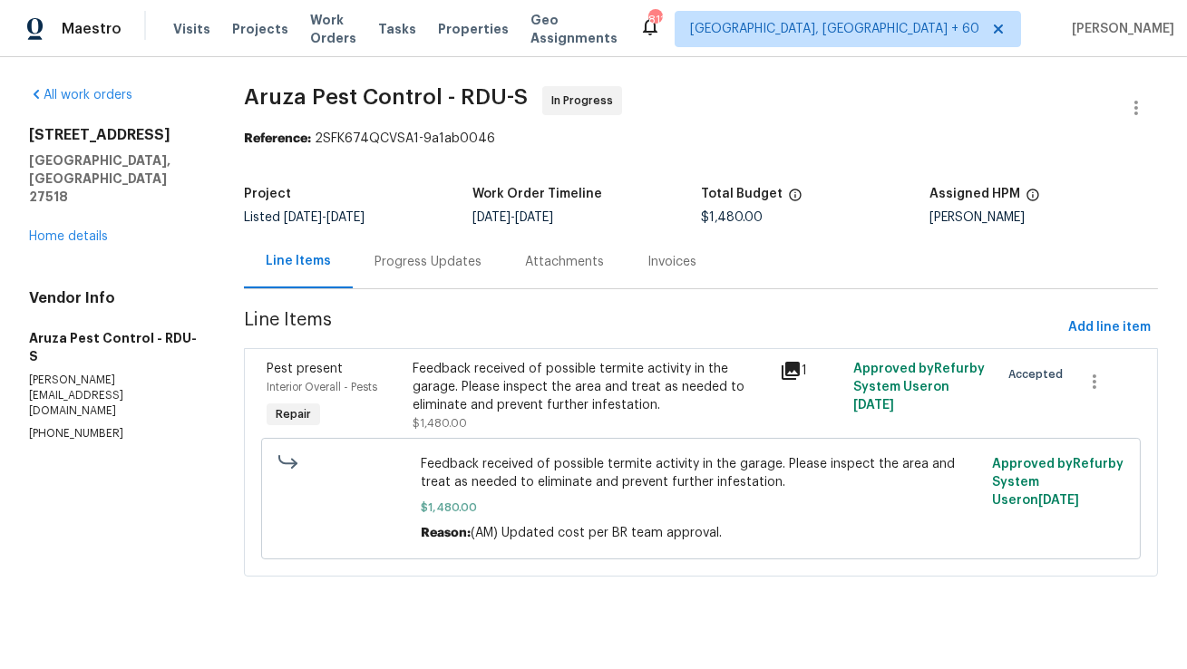
click at [155, 373] on p "c.rodriguez@aruzapest.com" at bounding box center [114, 396] width 171 height 46
copy p "c.rodriguez@aruzapest.com"
click at [422, 267] on div "Progress Updates" at bounding box center [428, 262] width 107 height 18
